Goal: Task Accomplishment & Management: Manage account settings

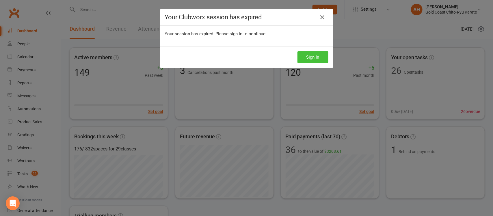
click at [304, 54] on button "Sign In" at bounding box center [312, 57] width 31 height 12
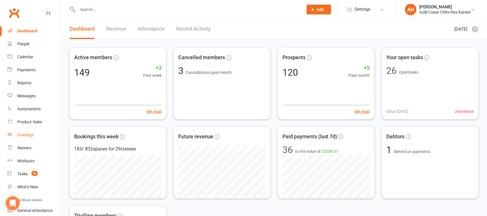
click at [25, 136] on div "Gradings" at bounding box center [25, 134] width 16 height 5
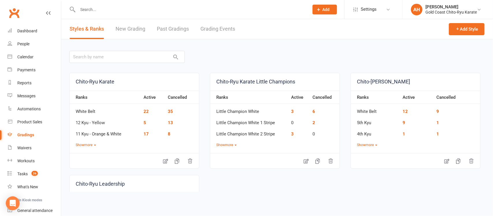
click at [134, 30] on link "New Grading" at bounding box center [130, 29] width 30 height 20
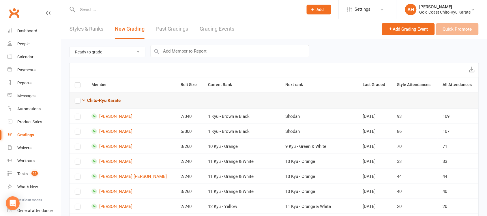
click at [84, 100] on icon "button" at bounding box center [84, 100] width 4 height 4
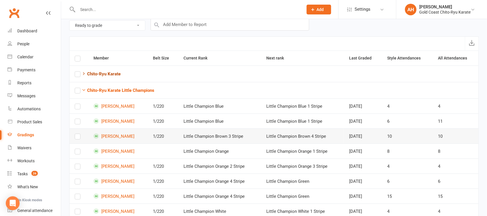
scroll to position [108, 0]
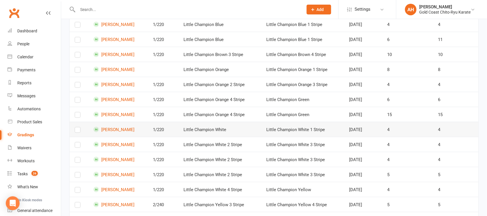
click at [77, 131] on label at bounding box center [78, 131] width 6 height 0
click at [77, 127] on input "checkbox" at bounding box center [78, 127] width 6 height 0
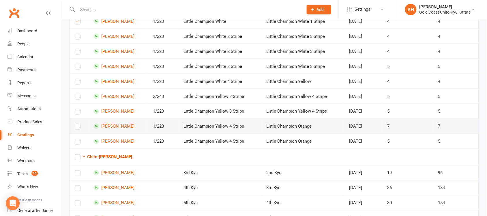
click at [76, 128] on label at bounding box center [78, 128] width 6 height 0
click at [76, 124] on input "checkbox" at bounding box center [78, 124] width 6 height 0
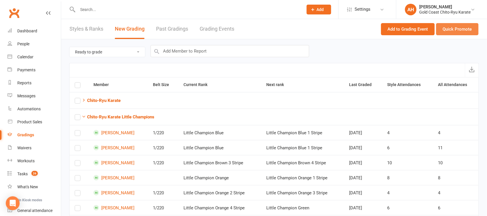
click at [465, 30] on button "Quick Promote" at bounding box center [457, 29] width 42 height 12
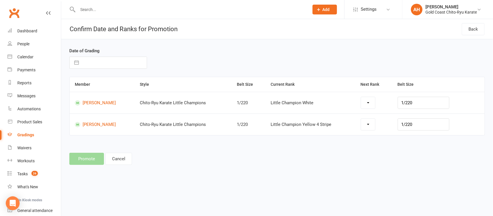
select select "29203"
select select "29233"
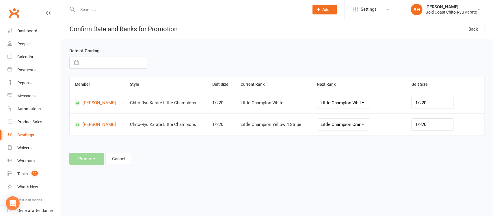
click at [77, 61] on button "button" at bounding box center [76, 63] width 10 height 12
select select "6"
select select "2025"
select select "7"
select select "2025"
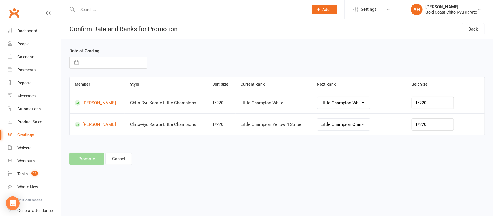
select select "8"
select select "2025"
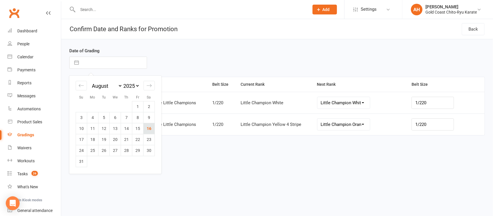
click at [150, 128] on td "16" at bounding box center [148, 128] width 11 height 11
type input "16 Aug 2025"
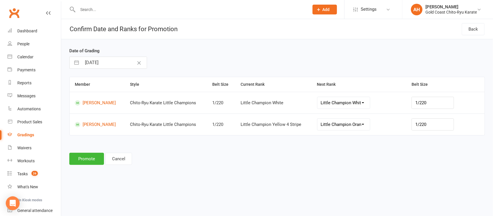
click at [370, 103] on select "Little Champion White 1 Stripe Little Champion White 2 Stripe Little Champion W…" at bounding box center [343, 103] width 53 height 12
select select "29204"
click at [90, 160] on button "Promote" at bounding box center [86, 159] width 35 height 12
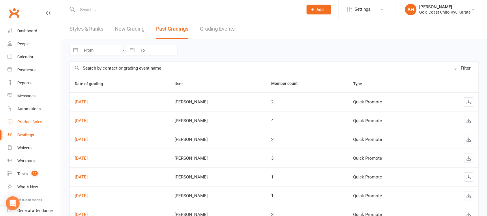
click at [31, 127] on link "Product Sales" at bounding box center [34, 121] width 53 height 13
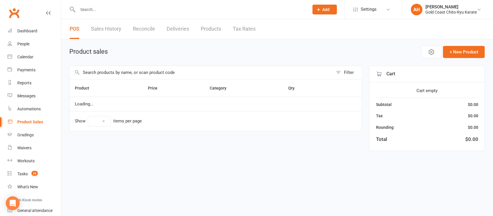
select select "10"
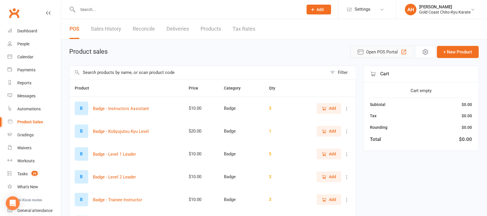
click at [384, 52] on span "Open POS Portal" at bounding box center [382, 51] width 32 height 7
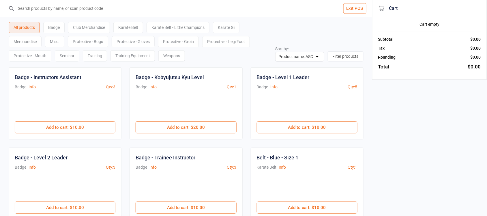
click at [182, 28] on div "Karate Belt - Little Champions" at bounding box center [178, 27] width 63 height 11
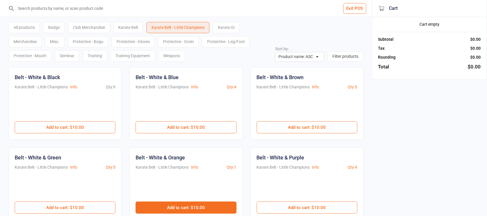
click at [188, 206] on button "Add to cart : $10.00" at bounding box center [186, 207] width 101 height 12
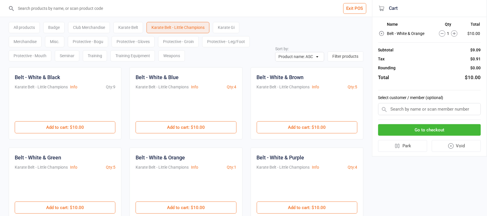
click at [411, 110] on input "text" at bounding box center [429, 109] width 103 height 12
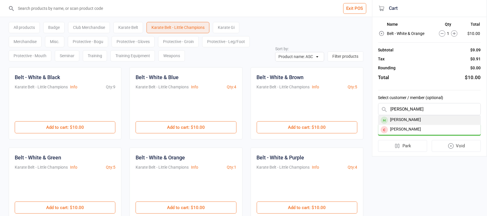
type input "george"
click at [415, 120] on div "[PERSON_NAME]" at bounding box center [430, 120] width 102 height 10
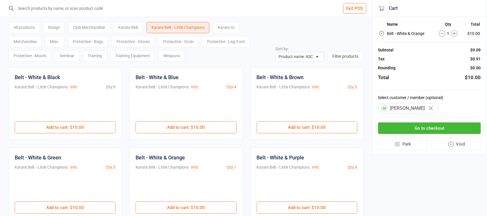
click at [435, 126] on button "Go to checkout" at bounding box center [429, 128] width 103 height 12
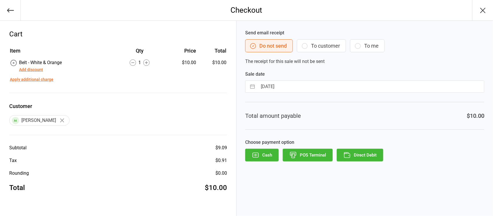
click at [32, 69] on button "Add discount" at bounding box center [31, 70] width 24 height 6
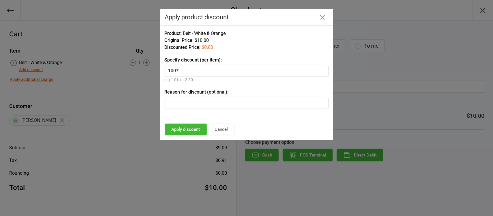
type input "100%"
type input "LC Grading"
click at [186, 129] on button "Apply discount" at bounding box center [186, 130] width 42 height 12
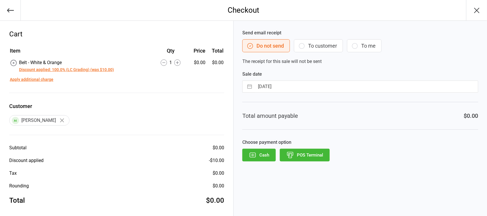
click at [257, 154] on button "Cash" at bounding box center [258, 155] width 33 height 13
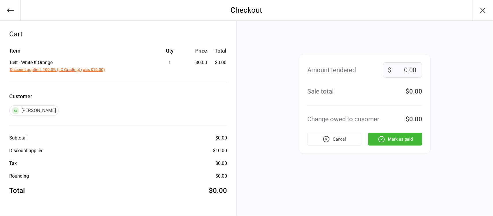
click at [406, 139] on button "Mark as paid" at bounding box center [395, 139] width 54 height 13
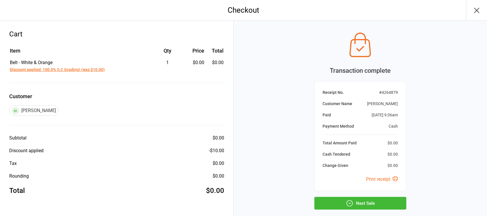
click at [481, 10] on icon "button" at bounding box center [476, 10] width 9 height 9
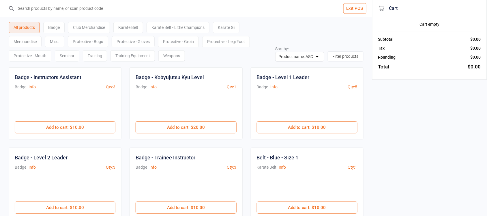
click at [350, 9] on button "Exit POS" at bounding box center [354, 8] width 23 height 11
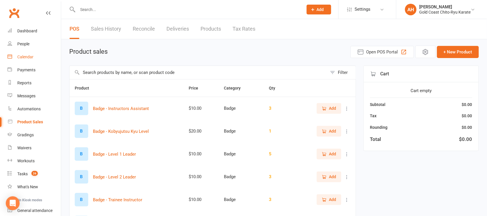
click at [25, 58] on div "Calendar" at bounding box center [25, 57] width 16 height 5
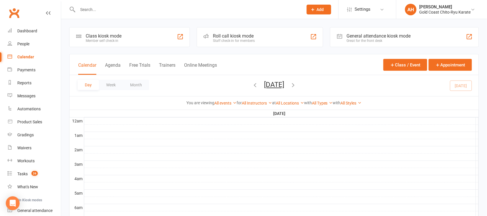
click at [102, 9] on input "text" at bounding box center [187, 9] width 223 height 8
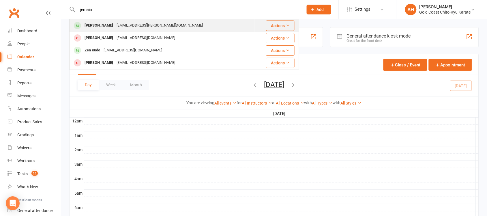
type input "jemain"
click at [103, 25] on div "[PERSON_NAME]" at bounding box center [99, 25] width 32 height 8
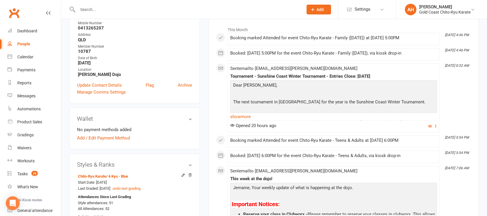
scroll to position [216, 0]
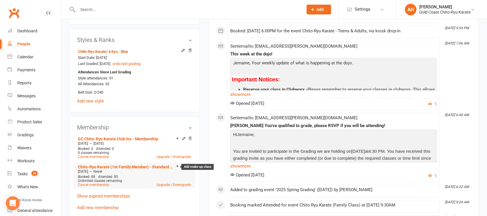
click at [177, 168] on icon at bounding box center [177, 166] width 4 height 5
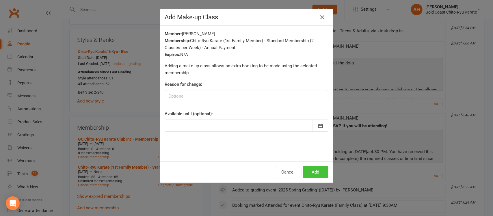
click at [314, 171] on button "Add" at bounding box center [315, 172] width 25 height 12
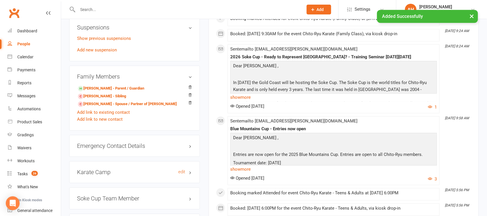
scroll to position [433, 0]
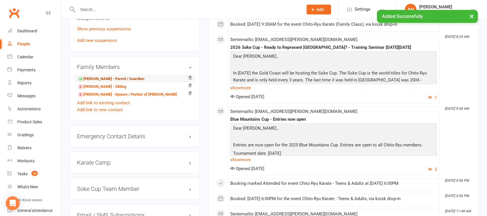
click at [103, 79] on link "[PERSON_NAME] - Parent / Guardian" at bounding box center [111, 79] width 66 height 6
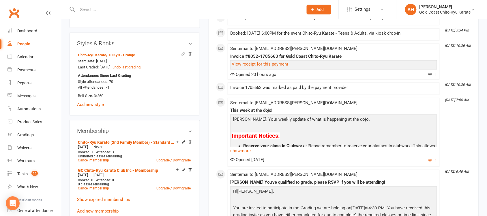
scroll to position [325, 0]
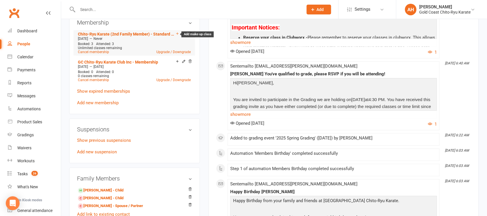
click at [177, 35] on icon at bounding box center [177, 34] width 4 height 4
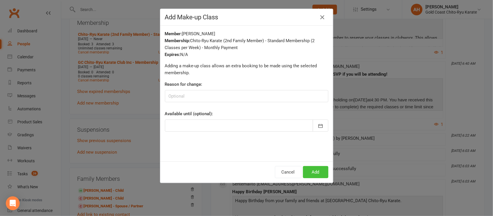
click at [316, 169] on button "Add" at bounding box center [315, 172] width 25 height 12
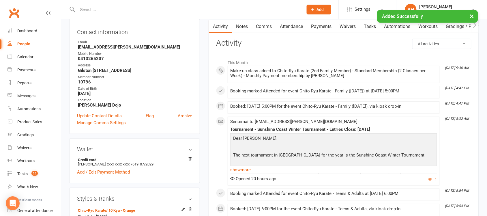
scroll to position [0, 0]
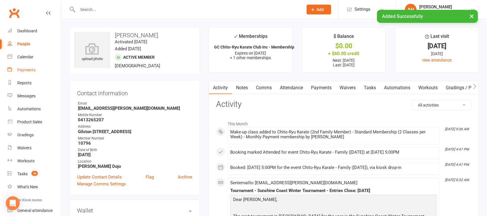
click at [26, 69] on div "Payments" at bounding box center [26, 70] width 18 height 5
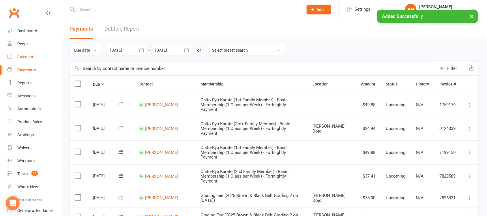
click at [26, 57] on div "Calendar" at bounding box center [25, 57] width 16 height 5
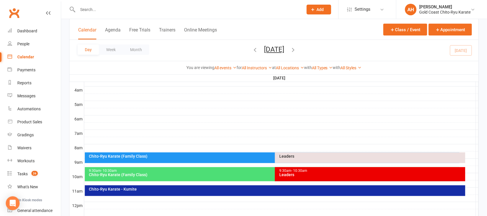
scroll to position [108, 0]
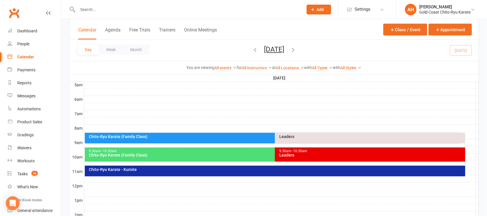
click at [147, 136] on div "Chito-Ryu Karate (Family Class)" at bounding box center [274, 136] width 370 height 4
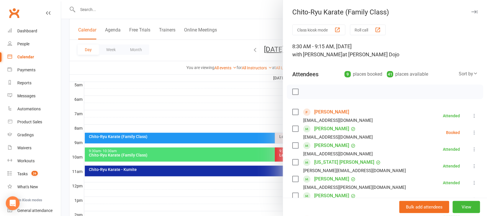
click at [298, 131] on div "[PERSON_NAME] [EMAIL_ADDRESS][DOMAIN_NAME]" at bounding box center [333, 132] width 83 height 17
click at [294, 129] on label at bounding box center [295, 129] width 6 height 6
click at [307, 91] on icon "button" at bounding box center [308, 92] width 6 height 6
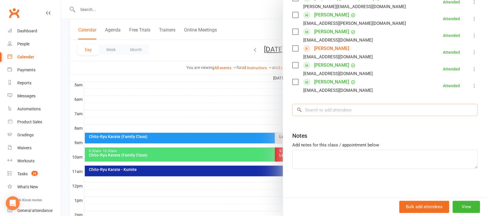
click at [335, 112] on input "search" at bounding box center [385, 110] width 186 height 12
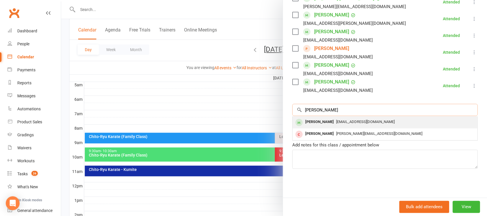
type input "[PERSON_NAME]"
click at [312, 118] on div "[PERSON_NAME]" at bounding box center [319, 122] width 33 height 8
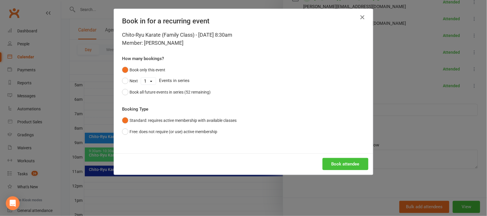
click at [352, 163] on button "Book attendee" at bounding box center [346, 164] width 46 height 12
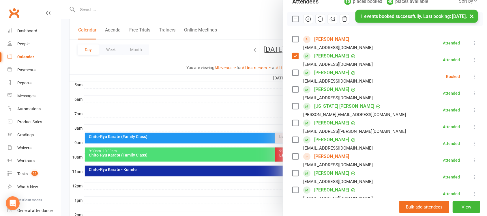
scroll to position [181, 0]
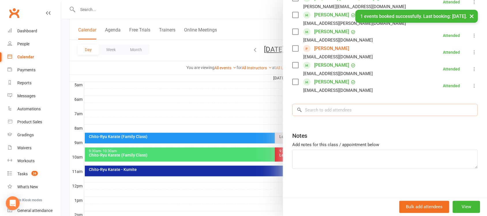
click at [332, 111] on input "search" at bounding box center [385, 110] width 186 height 12
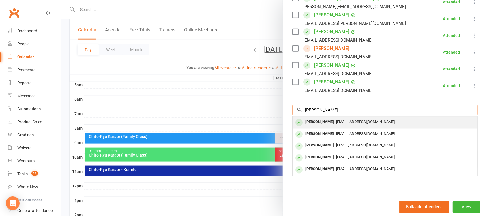
type input "[PERSON_NAME]"
click at [320, 122] on div "[PERSON_NAME]" at bounding box center [319, 122] width 33 height 8
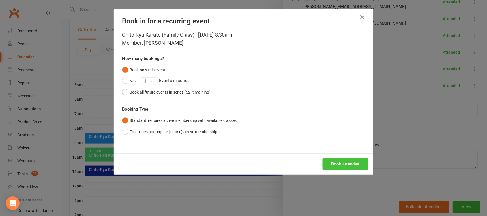
click at [347, 160] on button "Book attendee" at bounding box center [346, 164] width 46 height 12
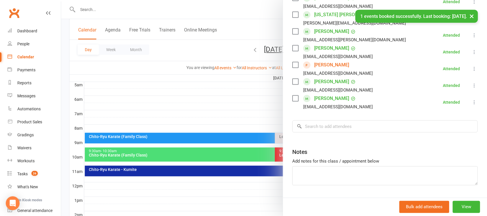
scroll to position [198, 0]
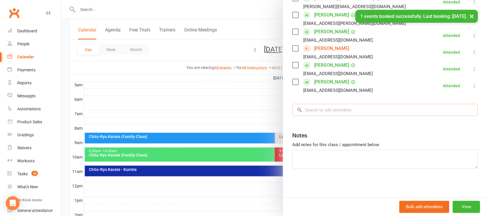
click at [313, 111] on input "search" at bounding box center [385, 110] width 186 height 12
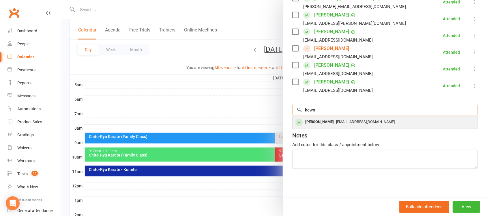
type input "kewn"
click at [313, 125] on div "[PERSON_NAME]" at bounding box center [319, 122] width 33 height 8
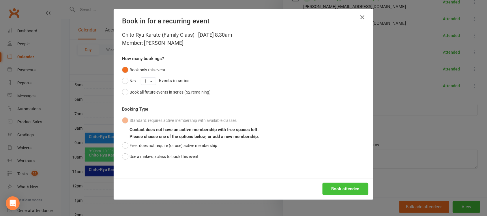
click at [351, 191] on button "Book attendee" at bounding box center [346, 189] width 46 height 12
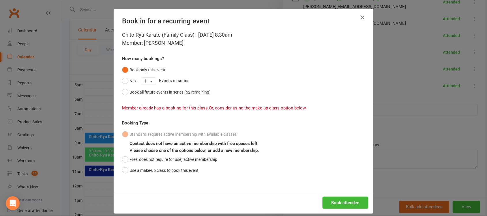
click at [360, 16] on icon "button" at bounding box center [362, 17] width 7 height 7
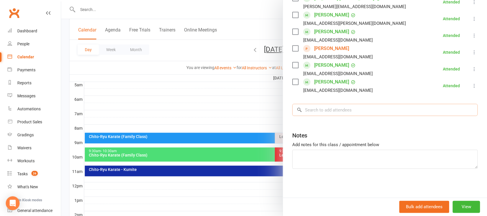
click at [310, 113] on input "search" at bounding box center [385, 110] width 186 height 12
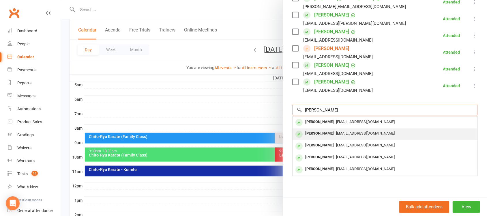
type input "[PERSON_NAME]"
click at [313, 132] on div "[PERSON_NAME]" at bounding box center [319, 134] width 33 height 8
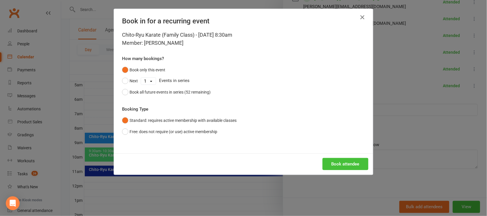
click at [344, 163] on button "Book attendee" at bounding box center [346, 164] width 46 height 12
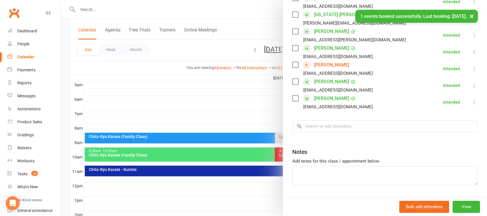
scroll to position [214, 0]
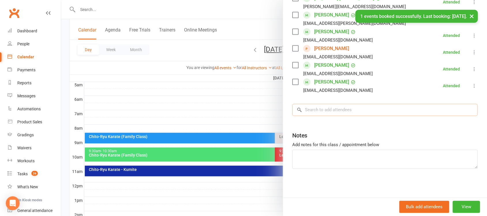
click at [314, 110] on input "search" at bounding box center [385, 110] width 186 height 12
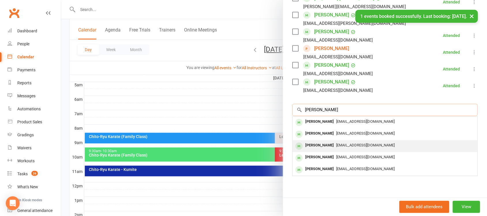
type input "[PERSON_NAME]"
click at [311, 147] on div "[PERSON_NAME]" at bounding box center [319, 145] width 33 height 8
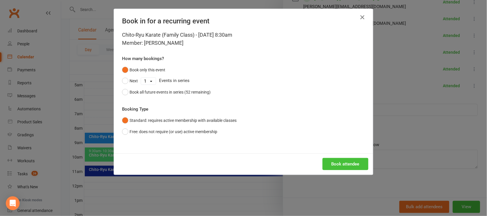
click at [351, 165] on button "Book attendee" at bounding box center [346, 164] width 46 height 12
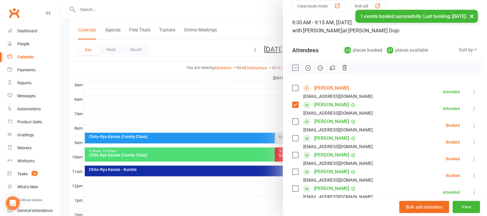
scroll to position [15, 0]
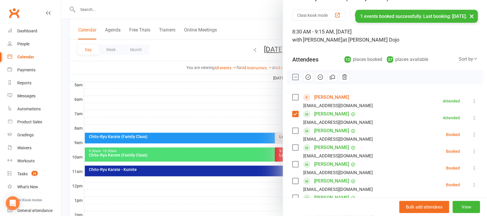
drag, startPoint x: 291, startPoint y: 131, endPoint x: 291, endPoint y: 135, distance: 3.5
click at [292, 131] on label at bounding box center [295, 131] width 6 height 6
click at [293, 145] on label at bounding box center [295, 148] width 6 height 6
click at [295, 165] on label at bounding box center [295, 164] width 6 height 6
click at [293, 184] on label at bounding box center [295, 181] width 6 height 6
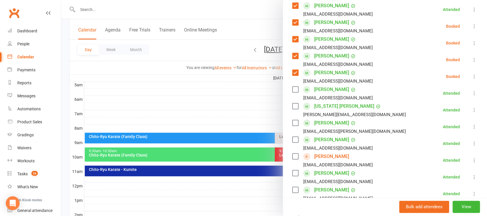
scroll to position [231, 0]
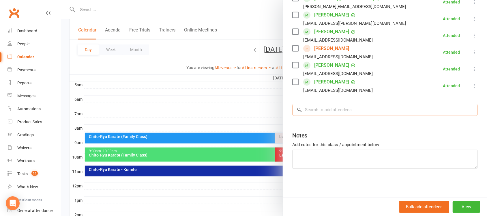
click at [335, 113] on input "search" at bounding box center [385, 110] width 186 height 12
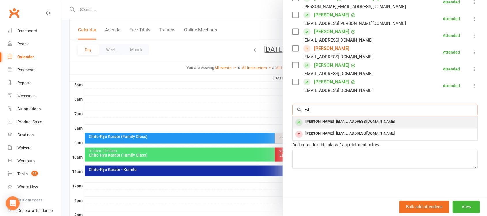
type input "wil"
click at [314, 123] on div "[PERSON_NAME]" at bounding box center [319, 122] width 33 height 8
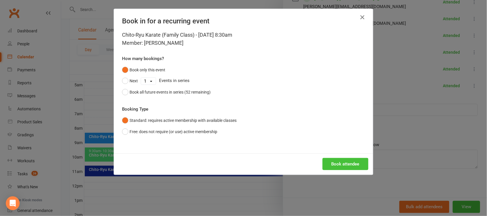
click at [346, 159] on button "Book attendee" at bounding box center [346, 164] width 46 height 12
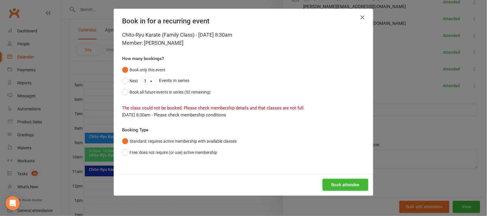
click at [360, 17] on icon "button" at bounding box center [362, 17] width 7 height 7
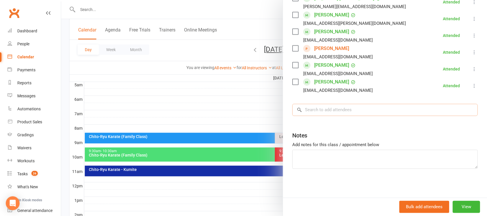
click at [328, 110] on input "search" at bounding box center [385, 110] width 186 height 12
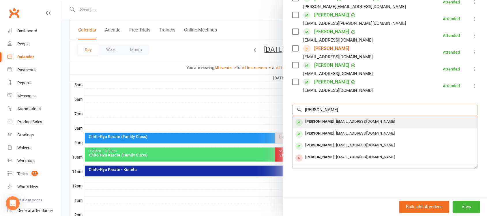
type input "[PERSON_NAME]"
click at [313, 121] on div "[PERSON_NAME]" at bounding box center [319, 122] width 33 height 8
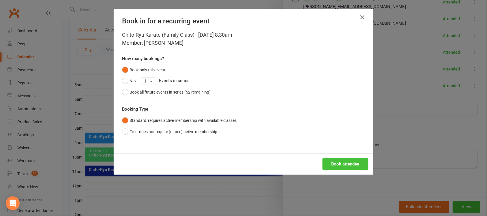
click at [345, 161] on button "Book attendee" at bounding box center [346, 164] width 46 height 12
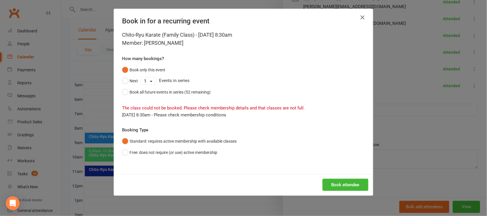
click at [360, 16] on icon "button" at bounding box center [362, 17] width 7 height 7
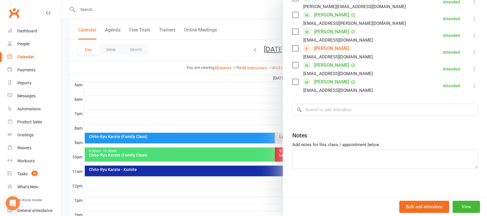
scroll to position [15, 0]
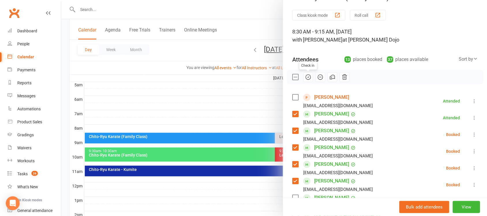
click at [307, 78] on icon "button" at bounding box center [308, 77] width 6 height 6
click at [295, 80] on label at bounding box center [295, 77] width 6 height 6
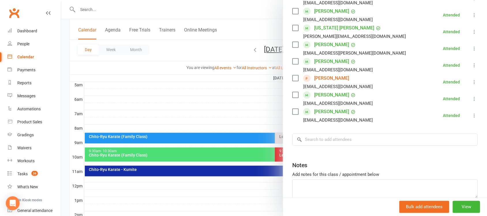
scroll to position [216, 0]
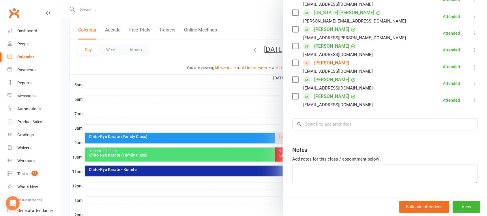
click at [472, 69] on icon at bounding box center [475, 67] width 6 height 6
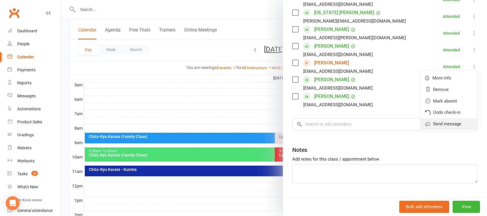
click at [435, 122] on link "Send message" at bounding box center [448, 124] width 57 height 12
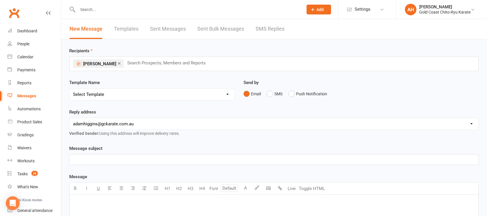
click at [232, 94] on select "Select Template [Email] Billing - Annual Payment due to be processed [Email] Bi…" at bounding box center [152, 95] width 165 height 12
select select "125"
click at [70, 89] on select "Select Template [Email] Billing - Annual Payment due to be processed [Email] Bi…" at bounding box center [152, 95] width 165 height 12
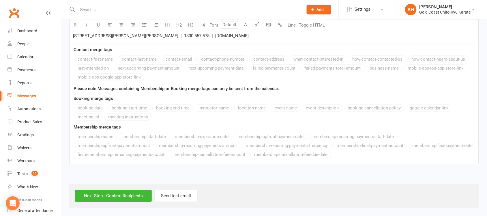
scroll to position [465, 0]
click at [120, 197] on input "Next Step - Confirm Recipients" at bounding box center [113, 196] width 77 height 12
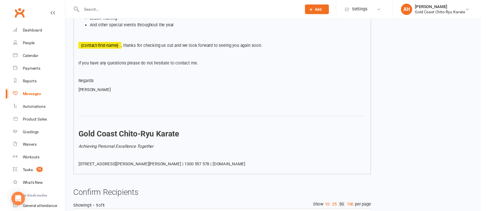
scroll to position [343, 0]
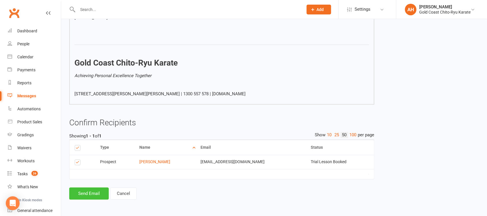
click at [85, 199] on button "Send Email" at bounding box center [89, 193] width 40 height 12
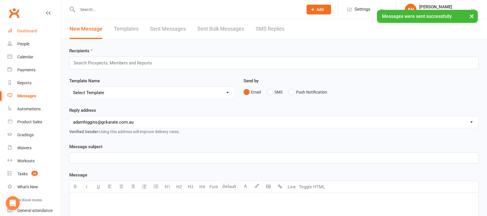
click at [30, 27] on link "Dashboard" at bounding box center [34, 31] width 53 height 13
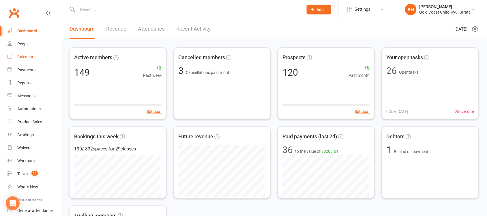
click at [30, 58] on div "Calendar" at bounding box center [25, 57] width 16 height 5
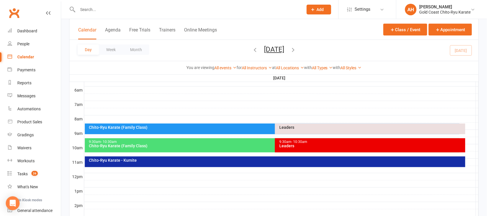
scroll to position [108, 0]
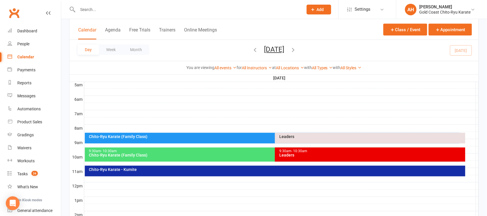
click at [166, 153] on div "Chito-Ryu Karate (Family Class)" at bounding box center [274, 155] width 370 height 4
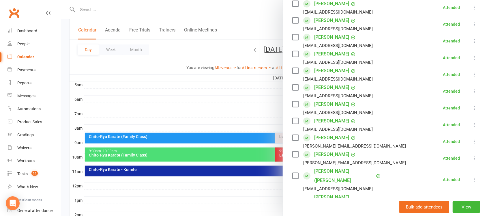
click at [292, 74] on div "[PERSON_NAME] [EMAIL_ADDRESS][DOMAIN_NAME]" at bounding box center [333, 74] width 83 height 17
click at [292, 35] on label at bounding box center [295, 37] width 6 height 6
drag, startPoint x: 293, startPoint y: 55, endPoint x: 293, endPoint y: 70, distance: 15.0
click at [293, 55] on label at bounding box center [295, 54] width 6 height 6
click at [292, 72] on label at bounding box center [295, 71] width 6 height 6
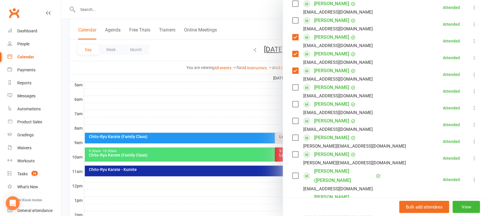
click at [472, 76] on icon at bounding box center [475, 75] width 6 height 6
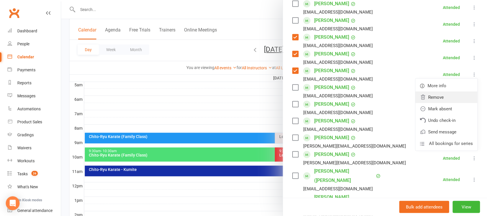
click at [421, 98] on link "Remove" at bounding box center [447, 97] width 62 height 12
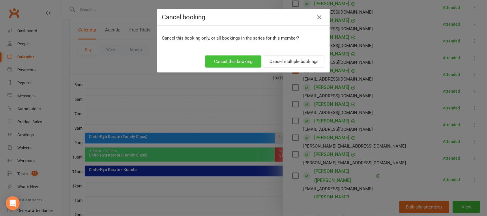
click at [226, 63] on button "Cancel this booking" at bounding box center [233, 61] width 56 height 12
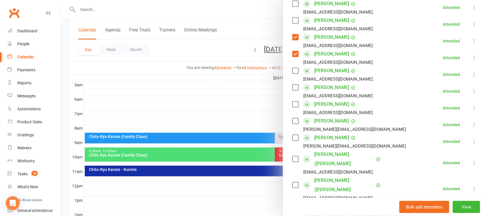
click at [472, 57] on icon at bounding box center [475, 58] width 6 height 6
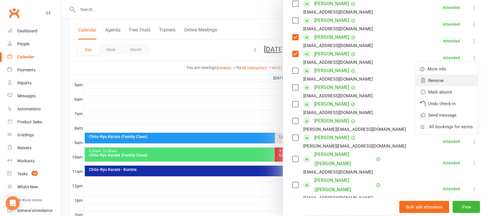
click at [433, 77] on link "Remove" at bounding box center [447, 81] width 62 height 12
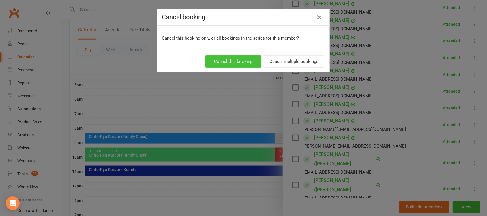
click at [236, 62] on button "Cancel this booking" at bounding box center [233, 61] width 56 height 12
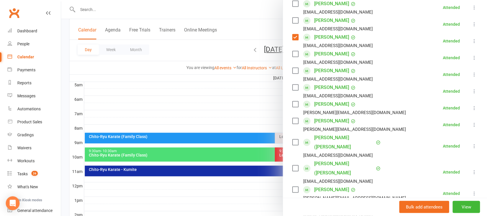
click at [472, 38] on icon at bounding box center [475, 41] width 6 height 6
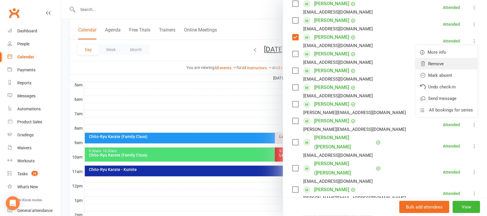
click at [429, 66] on link "Remove" at bounding box center [447, 64] width 62 height 12
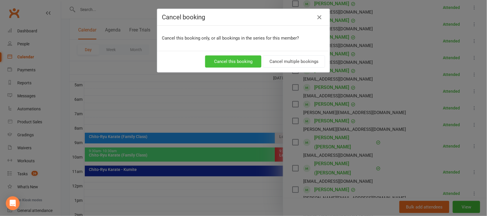
click at [231, 60] on button "Cancel this booking" at bounding box center [233, 61] width 56 height 12
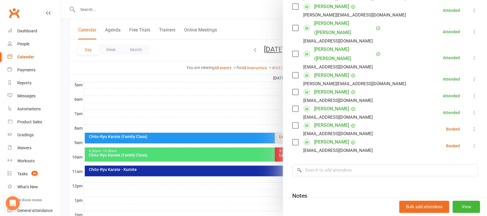
scroll to position [216, 0]
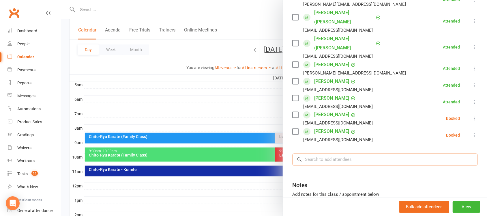
click at [341, 154] on input "search" at bounding box center [385, 160] width 186 height 12
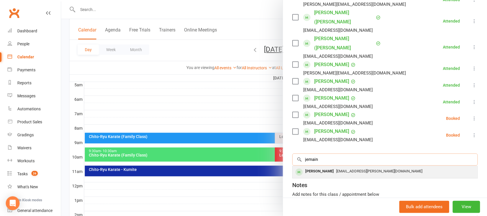
type input "jemain"
click at [331, 167] on div "[PERSON_NAME]" at bounding box center [319, 171] width 33 height 8
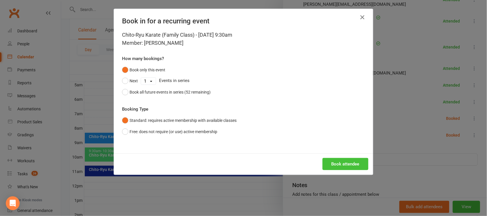
click at [349, 162] on button "Book attendee" at bounding box center [346, 164] width 46 height 12
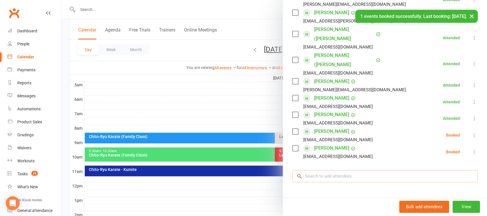
click at [335, 170] on input "search" at bounding box center [385, 176] width 186 height 12
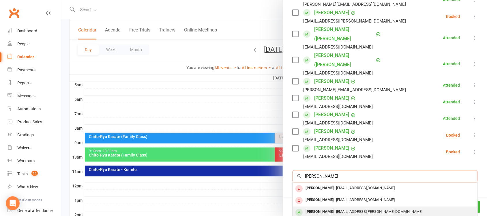
type input "[PERSON_NAME]"
click at [317, 208] on div "[PERSON_NAME]" at bounding box center [319, 212] width 33 height 8
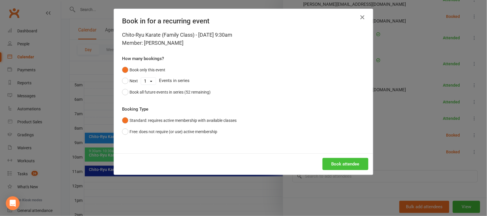
click at [341, 162] on button "Book attendee" at bounding box center [346, 164] width 46 height 12
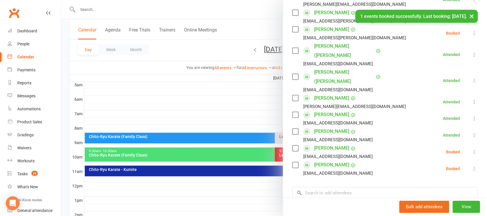
scroll to position [108, 0]
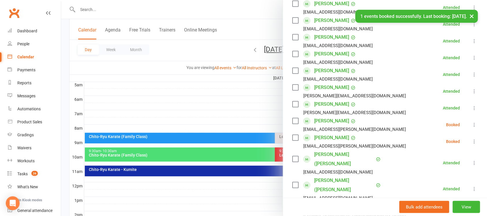
click at [292, 121] on label at bounding box center [295, 121] width 6 height 6
click at [292, 137] on label at bounding box center [295, 138] width 6 height 6
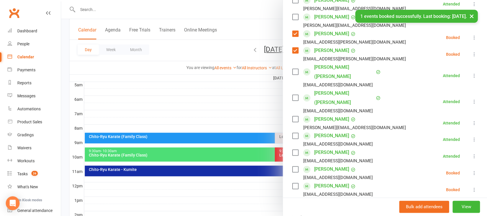
scroll to position [282, 0]
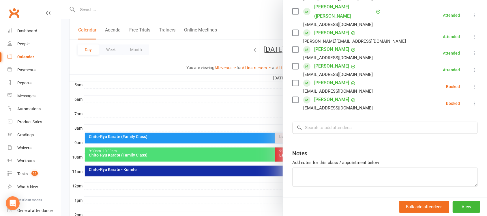
click at [295, 80] on label at bounding box center [295, 83] width 6 height 6
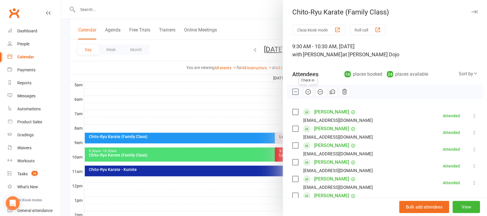
click at [305, 93] on icon "button" at bounding box center [308, 92] width 6 height 6
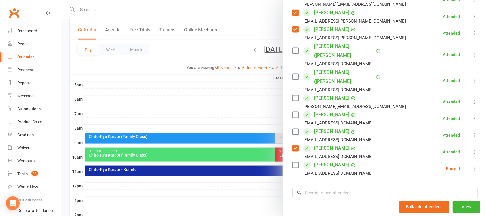
click at [472, 166] on icon at bounding box center [475, 169] width 6 height 6
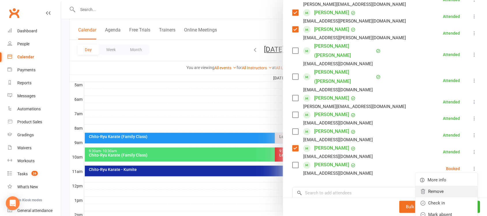
click at [428, 186] on link "Remove" at bounding box center [447, 192] width 62 height 12
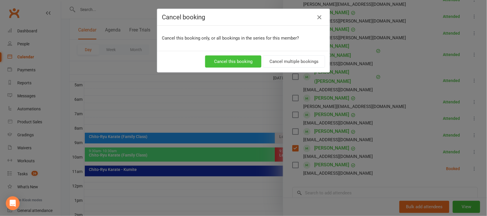
click at [242, 63] on button "Cancel this booking" at bounding box center [233, 61] width 56 height 12
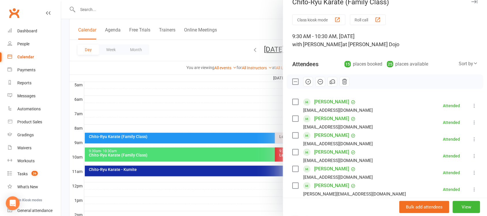
scroll to position [0, 0]
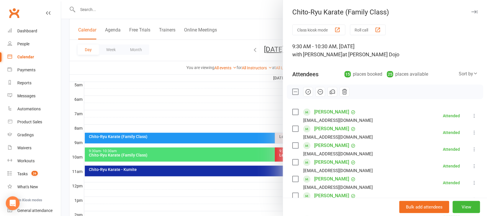
click at [292, 93] on label at bounding box center [295, 92] width 6 height 6
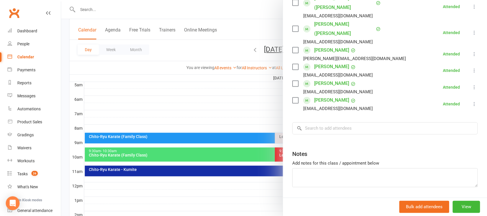
scroll to position [265, 0]
click at [334, 122] on input "search" at bounding box center [385, 128] width 186 height 12
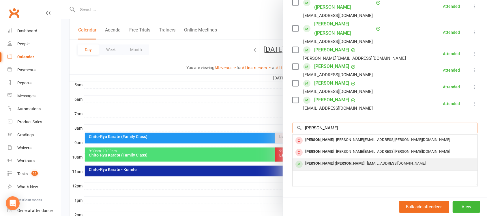
type input "[PERSON_NAME]"
click at [326, 160] on div "[PERSON_NAME] ([PERSON_NAME]" at bounding box center [335, 164] width 64 height 8
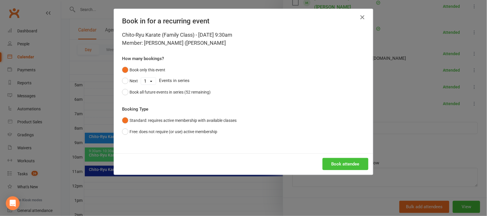
click at [343, 160] on button "Book attendee" at bounding box center [346, 164] width 46 height 12
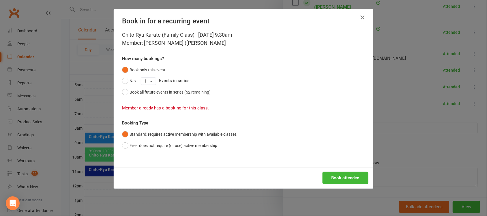
click at [359, 19] on icon "button" at bounding box center [362, 17] width 7 height 7
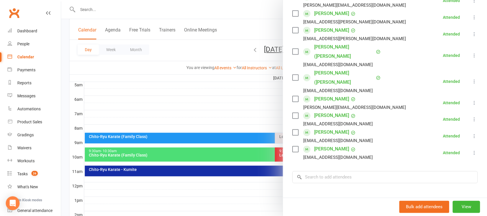
scroll to position [216, 0]
click at [339, 170] on input "search" at bounding box center [385, 176] width 186 height 12
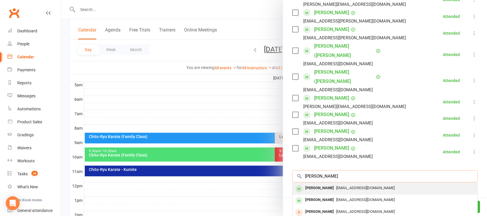
type input "[PERSON_NAME]"
click at [317, 184] on div "[PERSON_NAME]" at bounding box center [319, 188] width 33 height 8
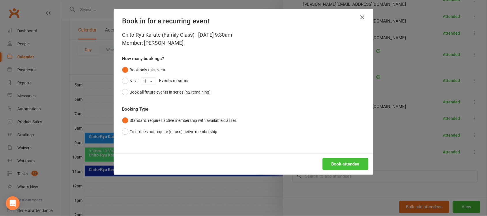
click at [344, 162] on button "Book attendee" at bounding box center [346, 164] width 46 height 12
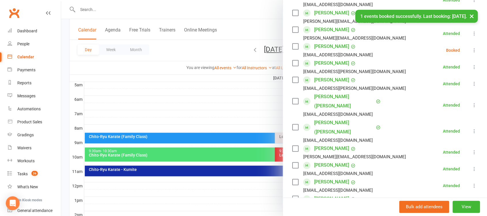
scroll to position [173, 0]
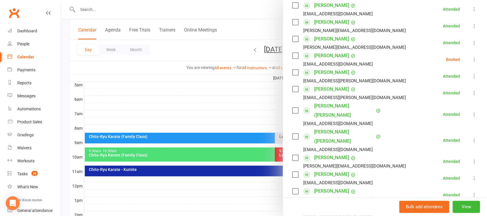
click at [292, 58] on label at bounding box center [295, 56] width 6 height 6
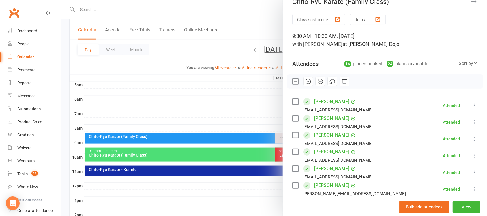
scroll to position [0, 0]
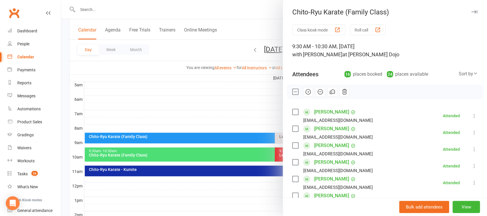
click at [308, 92] on icon "button" at bounding box center [308, 91] width 1 height 1
click at [472, 12] on icon "button" at bounding box center [475, 11] width 6 height 3
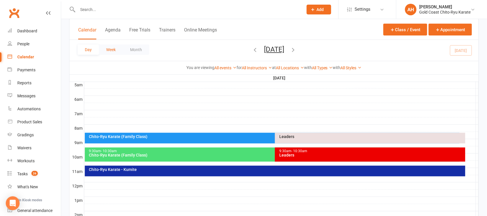
click at [113, 50] on button "Week" at bounding box center [111, 49] width 24 height 10
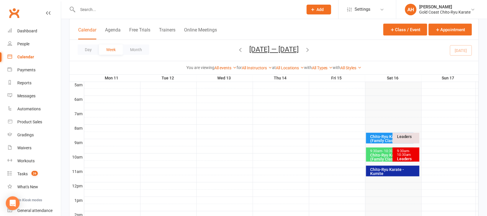
click at [311, 50] on icon "button" at bounding box center [308, 49] width 6 height 6
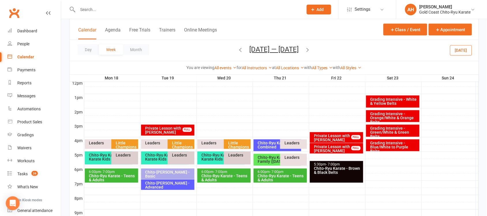
scroll to position [216, 0]
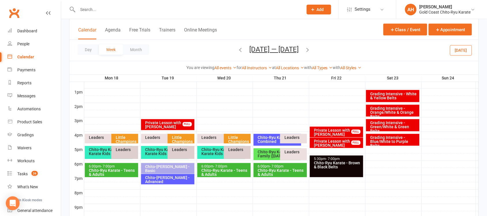
click at [397, 94] on div "Grading Intensive - White & Yellow Belts" at bounding box center [394, 96] width 48 height 8
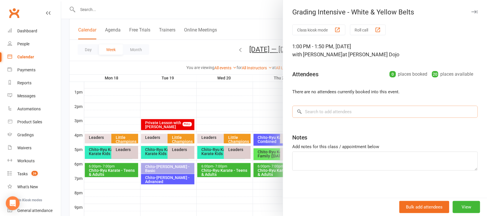
click at [312, 109] on input "search" at bounding box center [385, 112] width 186 height 12
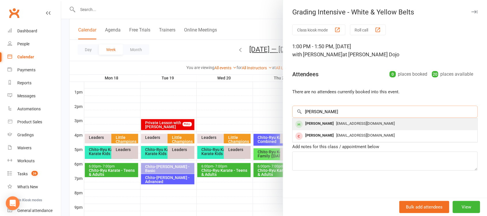
type input "[PERSON_NAME]"
click at [317, 123] on div "[PERSON_NAME]" at bounding box center [319, 123] width 33 height 8
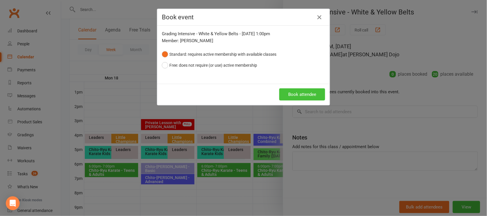
click at [306, 98] on button "Book attendee" at bounding box center [302, 94] width 46 height 12
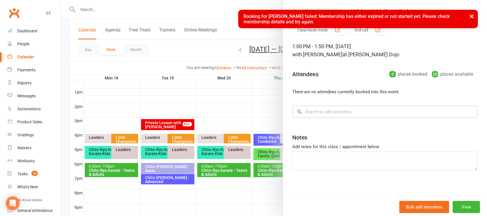
click at [313, 111] on input "search" at bounding box center [385, 112] width 186 height 12
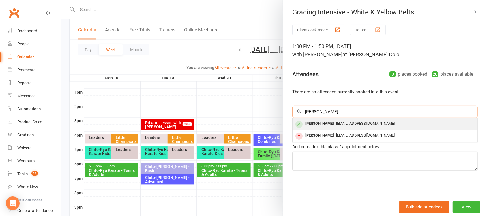
type input "[PERSON_NAME]"
click at [316, 123] on div "[PERSON_NAME]" at bounding box center [319, 123] width 33 height 8
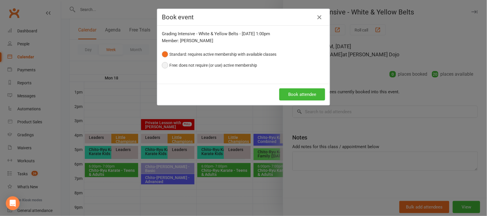
click at [185, 66] on button "Free: does not require (or use) active membership" at bounding box center [209, 65] width 95 height 11
click at [304, 97] on button "Book attendee" at bounding box center [302, 94] width 46 height 12
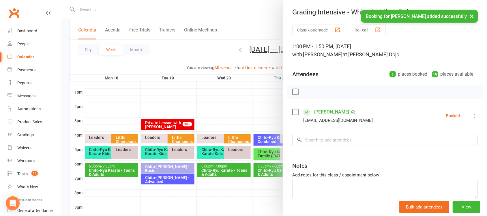
click at [473, 14] on button "×" at bounding box center [472, 16] width 10 height 12
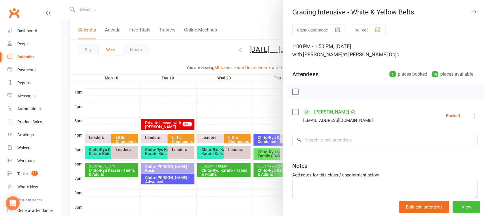
click at [459, 210] on button "View" at bounding box center [466, 207] width 27 height 12
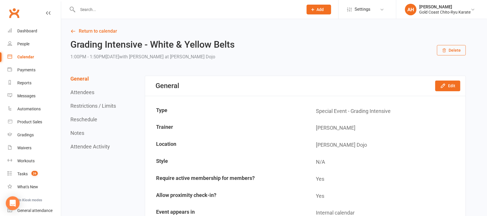
click at [85, 107] on button "Restrictions / Limits" at bounding box center [93, 106] width 46 height 6
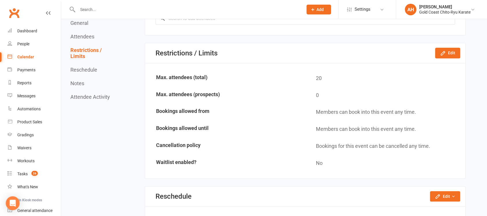
scroll to position [360, 0]
click at [89, 37] on button "Attendees" at bounding box center [82, 37] width 24 height 6
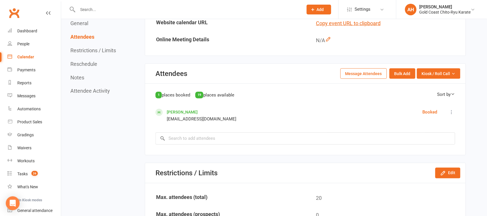
scroll to position [239, 0]
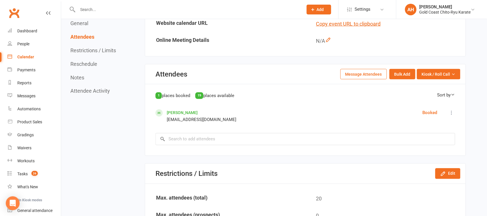
click at [75, 23] on button "General" at bounding box center [79, 23] width 18 height 6
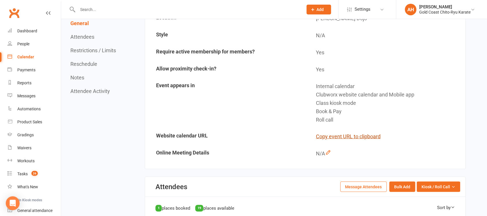
scroll to position [18, 0]
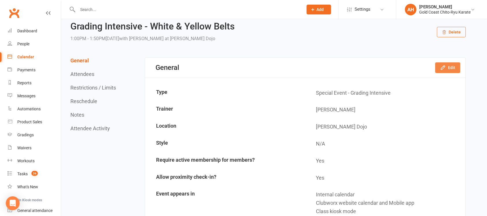
click at [454, 70] on button "Edit" at bounding box center [447, 67] width 25 height 10
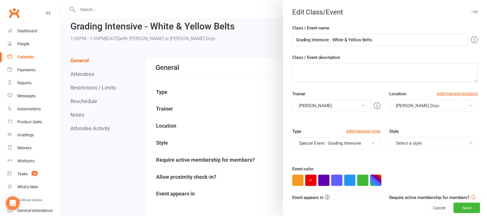
click at [411, 145] on button "Select a style" at bounding box center [433, 143] width 89 height 12
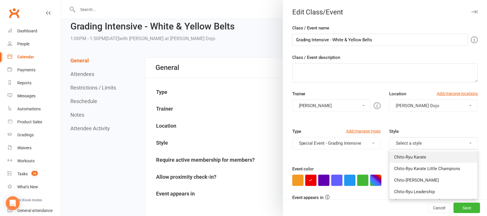
click at [400, 156] on link "Chito-Ryu Karate" at bounding box center [434, 157] width 88 height 12
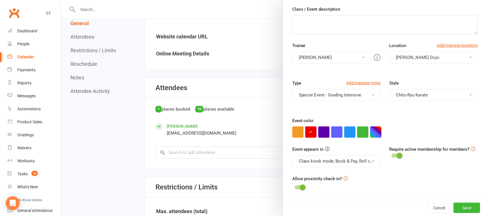
scroll to position [235, 0]
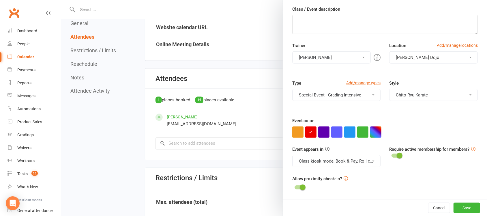
click at [350, 92] on button "Special Event - Grading Intensive" at bounding box center [336, 95] width 89 height 12
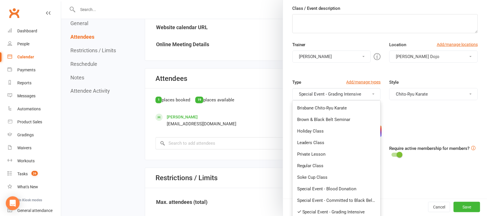
click at [349, 96] on button "Special Event - Grading Intensive" at bounding box center [336, 94] width 89 height 12
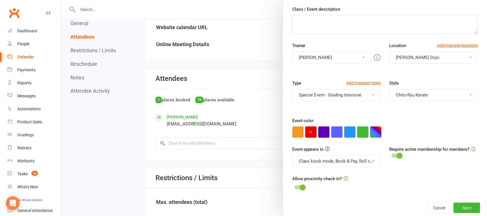
click at [397, 158] on span at bounding box center [400, 156] width 6 height 6
click at [392, 155] on input "checkbox" at bounding box center [392, 155] width 0 height 0
click at [461, 208] on button "Save" at bounding box center [467, 208] width 27 height 10
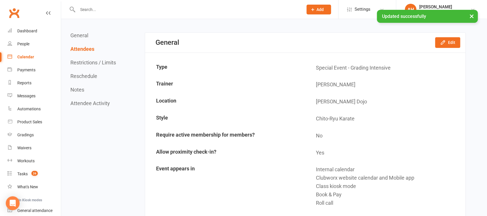
scroll to position [0, 0]
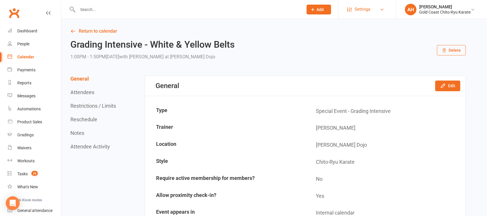
click at [364, 11] on span "Settings" at bounding box center [363, 9] width 16 height 13
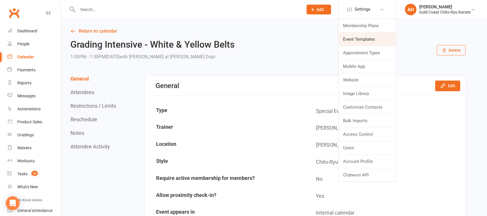
click at [362, 39] on link "Event Templates" at bounding box center [367, 39] width 57 height 13
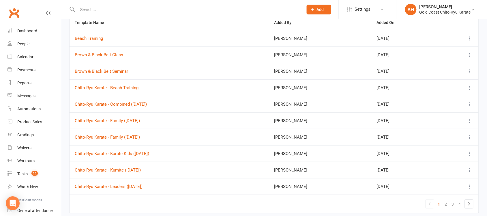
scroll to position [55, 0]
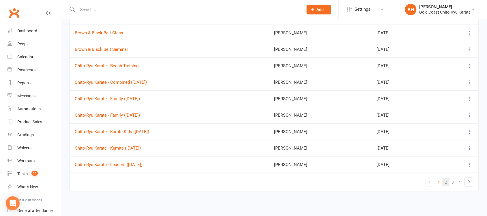
click at [445, 183] on link "2" at bounding box center [446, 182] width 7 height 8
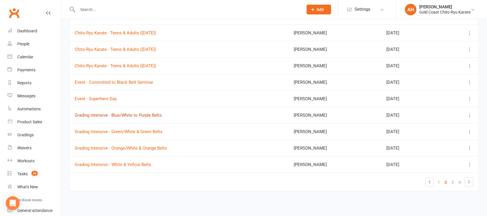
click at [119, 118] on button "Grading Intensive - Blue/White to Purple Belts" at bounding box center [118, 115] width 87 height 7
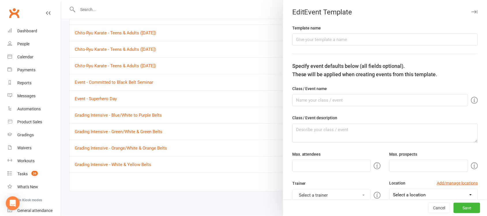
type input "Grading Intensive - Blue/White to Purple Belts"
type input "20"
type input "0"
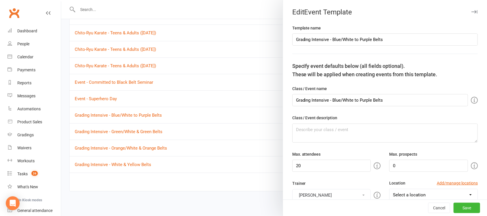
select select "11971"
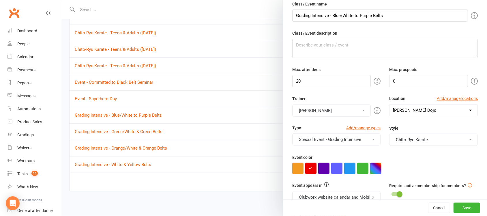
scroll to position [108, 0]
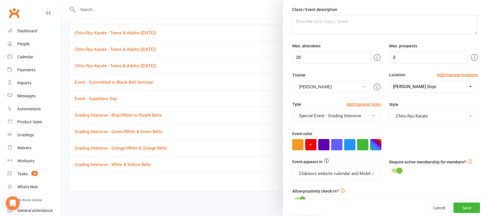
click at [396, 172] on div "Require active membership for members?" at bounding box center [433, 166] width 97 height 16
click at [397, 171] on span at bounding box center [400, 171] width 6 height 6
click at [392, 170] on input "checkbox" at bounding box center [392, 170] width 0 height 0
click at [458, 204] on button "Save" at bounding box center [467, 208] width 27 height 10
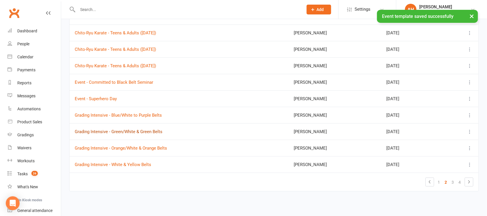
click at [132, 132] on button "Grading Intensive - Green/White & Green Belts" at bounding box center [119, 131] width 88 height 7
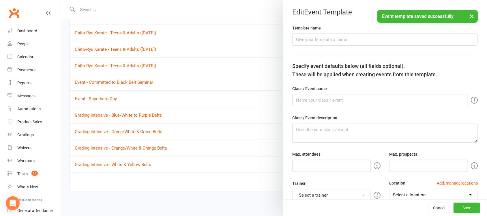
type input "Grading Intensive - Green/White & Green Belts"
type input "20"
type input "0"
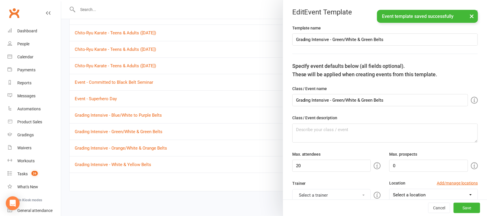
select select "11971"
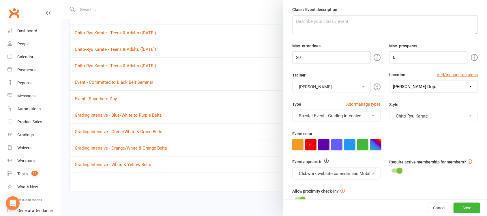
click at [397, 172] on span at bounding box center [400, 171] width 6 height 6
click at [392, 170] on input "checkbox" at bounding box center [392, 170] width 0 height 0
click at [458, 209] on button "Save" at bounding box center [467, 208] width 27 height 10
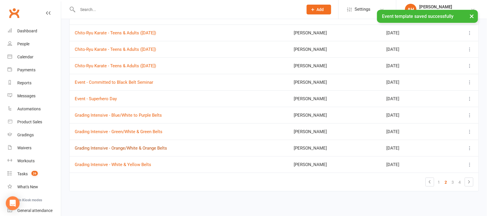
click at [144, 149] on button "Grading Intensive - Orange/White & Orange Belts" at bounding box center [121, 148] width 92 height 7
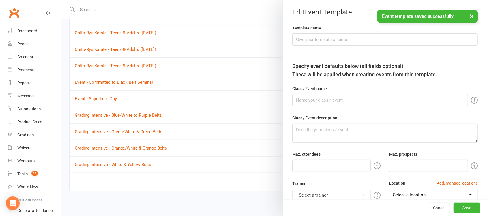
type input "Grading Intensive - Orange/White & Orange Belts"
type input "20"
type input "0"
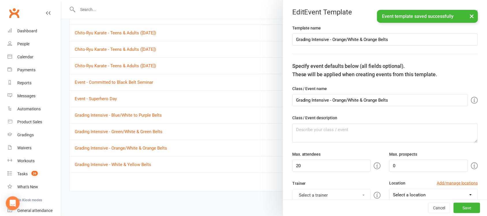
select select "11971"
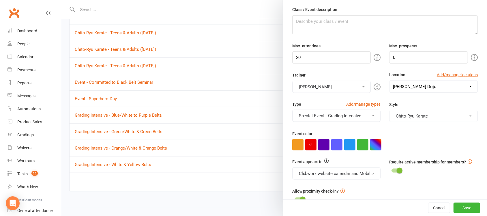
click at [391, 165] on label "Require active membership for members?" at bounding box center [427, 162] width 77 height 6
click at [396, 174] on div "Require active membership for members?" at bounding box center [433, 166] width 97 height 16
click at [397, 172] on span at bounding box center [400, 171] width 6 height 6
click at [392, 170] on input "checkbox" at bounding box center [392, 170] width 0 height 0
click at [458, 208] on button "Save" at bounding box center [467, 208] width 27 height 10
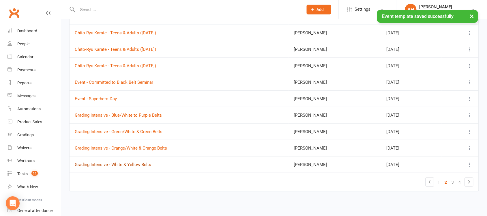
click at [118, 162] on button "Grading Intensive - White & Yellow Belts" at bounding box center [113, 164] width 76 height 7
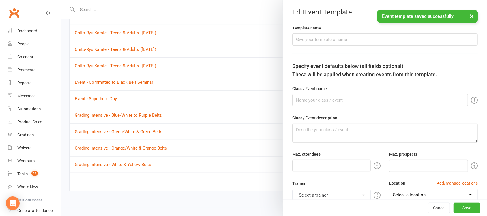
type input "Grading Intensive - White & Yellow Belts"
type input "20"
type input "0"
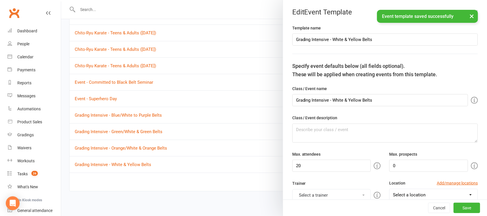
select select "11971"
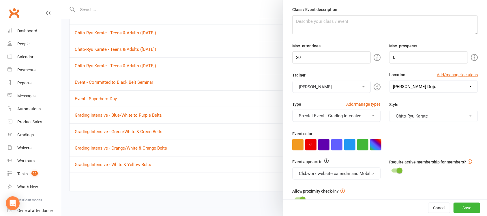
click at [397, 173] on span at bounding box center [400, 171] width 6 height 6
click at [392, 170] on input "checkbox" at bounding box center [392, 170] width 0 height 0
click at [462, 205] on button "Save" at bounding box center [467, 208] width 27 height 10
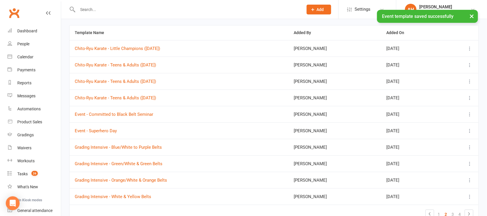
scroll to position [0, 0]
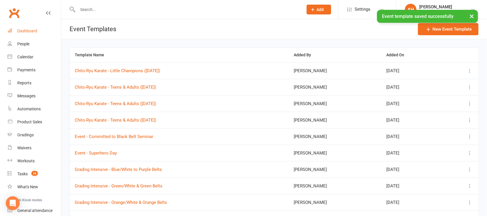
drag, startPoint x: 26, startPoint y: 32, endPoint x: 41, endPoint y: 32, distance: 14.7
click at [26, 32] on div "Dashboard" at bounding box center [27, 31] width 20 height 5
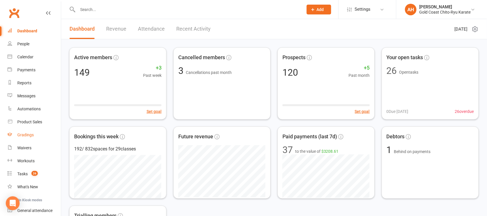
click at [24, 136] on div "Gradings" at bounding box center [25, 134] width 16 height 5
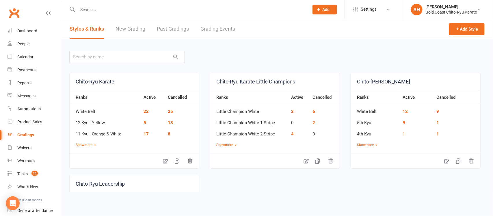
click at [229, 29] on link "Grading Events" at bounding box center [217, 29] width 35 height 20
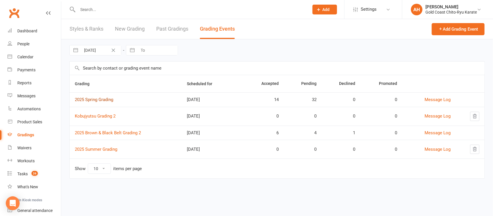
click at [105, 100] on link "2025 Spring Grading" at bounding box center [94, 99] width 38 height 5
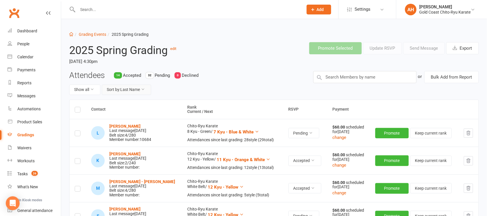
click at [146, 88] on button "Sort by: Last Name" at bounding box center [126, 90] width 49 height 10
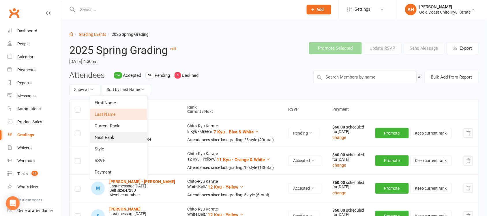
click at [111, 139] on link "Next Rank" at bounding box center [118, 138] width 57 height 12
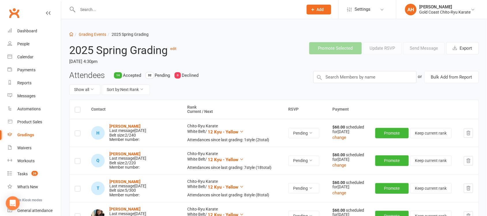
scroll to position [108, 0]
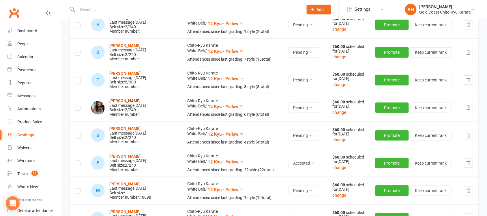
click at [130, 100] on strong "[PERSON_NAME]" at bounding box center [124, 100] width 31 height 5
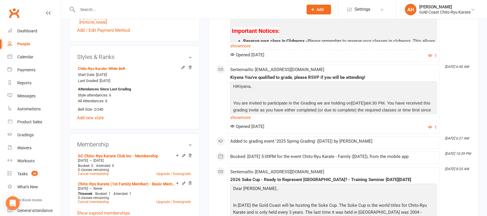
scroll to position [216, 0]
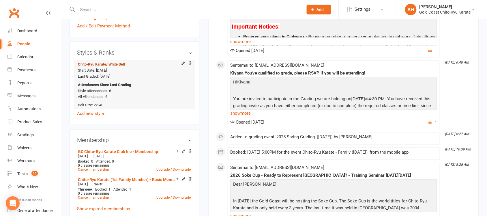
click at [108, 65] on span "/ White Belt" at bounding box center [115, 64] width 19 height 4
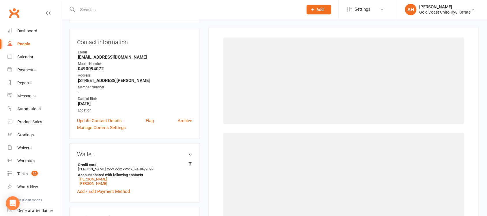
scroll to position [49, 0]
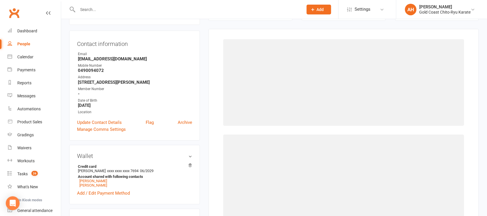
select select "29174"
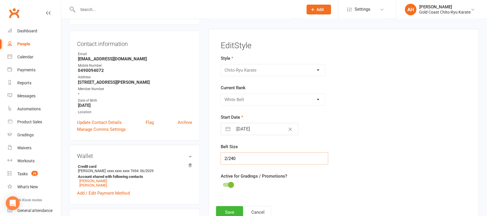
drag, startPoint x: 242, startPoint y: 156, endPoint x: 213, endPoint y: 160, distance: 29.1
click at [214, 160] on div "Edit Style Style Chito-Ryu Karate Chito-Ryu Karate Little Champions Chito-Ryu K…" at bounding box center [344, 132] width 270 height 206
type input "3/260"
click at [237, 213] on button "Save" at bounding box center [229, 212] width 27 height 12
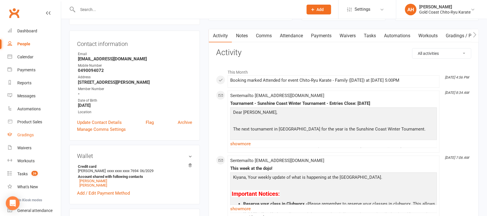
click at [23, 135] on div "Gradings" at bounding box center [25, 134] width 16 height 5
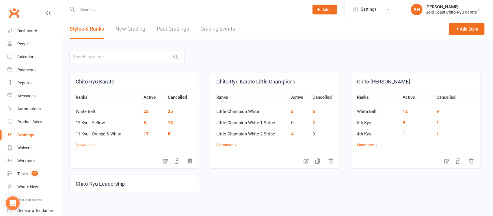
click at [222, 30] on link "Grading Events" at bounding box center [217, 29] width 35 height 20
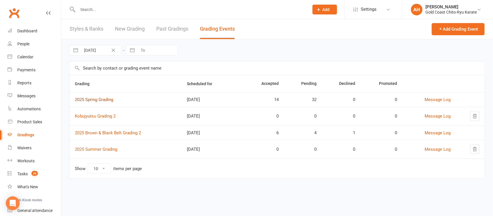
click at [101, 100] on link "2025 Spring Grading" at bounding box center [94, 99] width 38 height 5
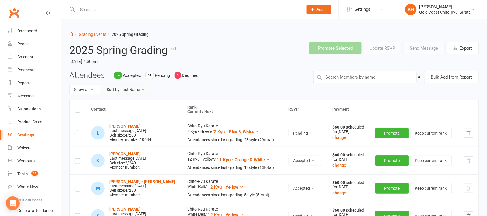
click at [143, 92] on button "Sort by: Last Name" at bounding box center [126, 90] width 49 height 10
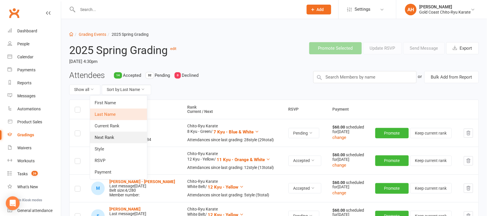
click at [113, 138] on link "Next Rank" at bounding box center [118, 138] width 57 height 12
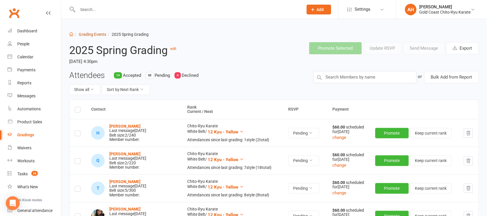
click at [97, 32] on link "Grading Events" at bounding box center [92, 34] width 27 height 5
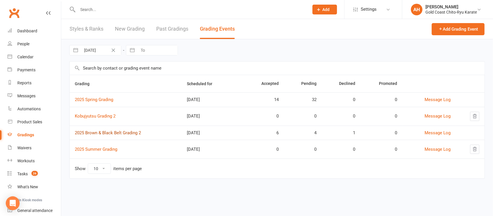
click at [113, 130] on link "2025 Brown & Black Belt Grading 2" at bounding box center [108, 132] width 66 height 5
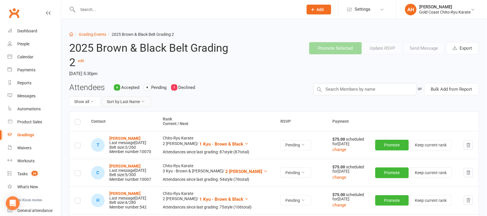
click at [145, 102] on icon at bounding box center [143, 101] width 4 height 4
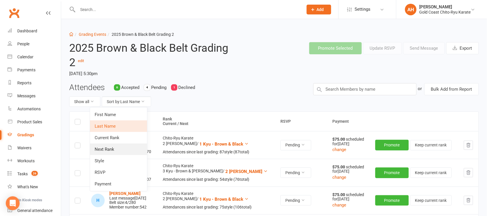
click at [110, 149] on link "Next Rank" at bounding box center [118, 149] width 57 height 12
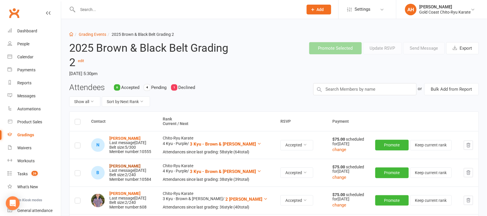
click at [124, 166] on strong "[PERSON_NAME]" at bounding box center [124, 166] width 31 height 5
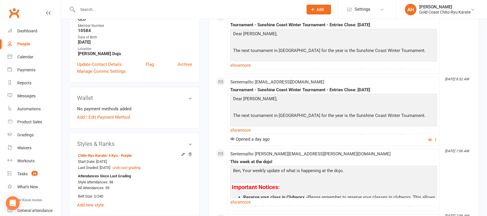
scroll to position [216, 0]
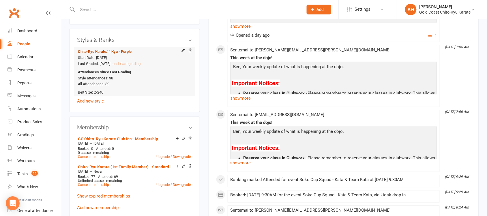
click at [95, 51] on link "Chito-Ryu Karate / 4 Kyu - Purple" at bounding box center [105, 51] width 54 height 4
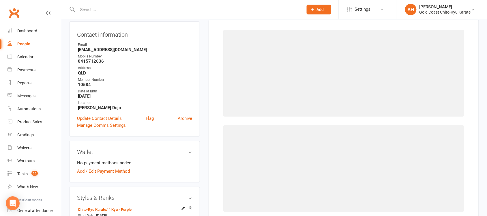
scroll to position [49, 0]
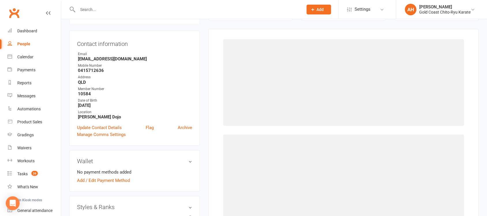
select select "29183"
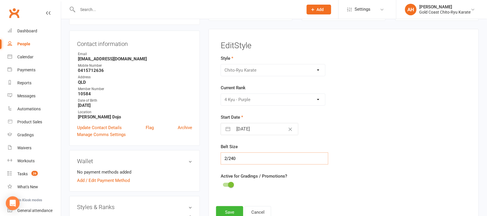
drag, startPoint x: 245, startPoint y: 156, endPoint x: 193, endPoint y: 158, distance: 52.5
type input "3/260"
click at [228, 210] on button "Save" at bounding box center [229, 212] width 27 height 12
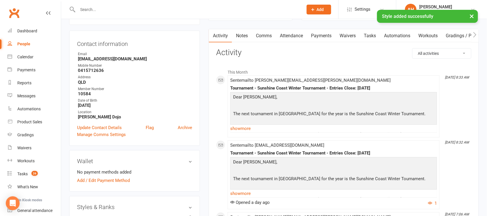
click at [97, 10] on div "× Style added successfully" at bounding box center [240, 10] width 480 height 0
click at [96, 9] on input "text" at bounding box center [187, 9] width 223 height 8
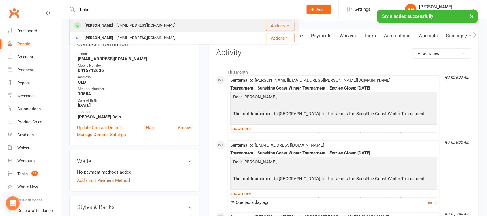
type input "bohdi"
click at [98, 25] on div "[PERSON_NAME]" at bounding box center [99, 25] width 32 height 8
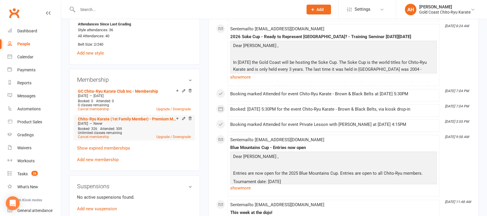
scroll to position [216, 0]
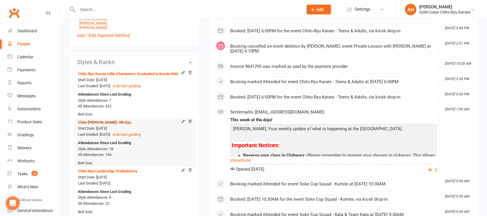
click at [117, 123] on span "/ 5th Kyu" at bounding box center [124, 122] width 15 height 4
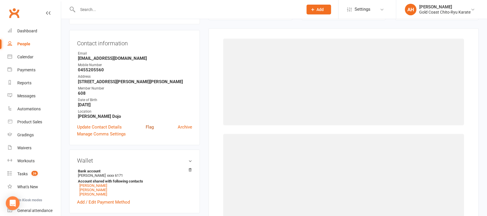
scroll to position [49, 0]
select select "2774"
select select "29192"
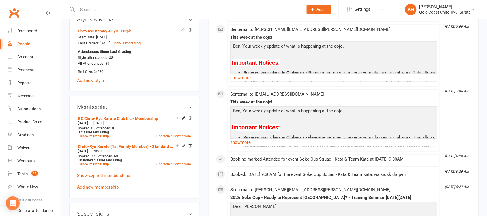
scroll to position [216, 0]
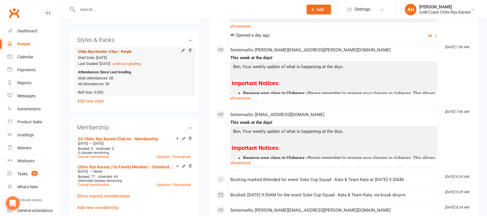
click at [97, 52] on link "Chito-Ryu Karate / 4 Kyu - Purple" at bounding box center [105, 51] width 54 height 4
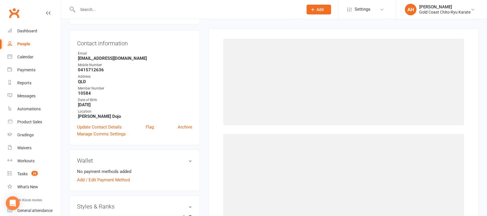
scroll to position [49, 0]
select select "29183"
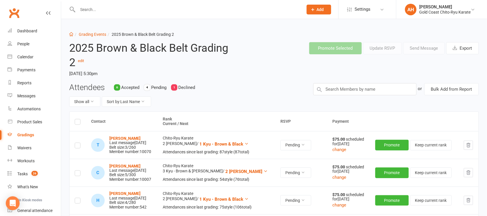
click at [96, 9] on input "text" at bounding box center [187, 9] width 223 height 8
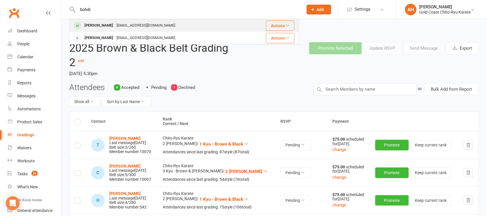
type input "bohdi"
click at [101, 26] on div "[PERSON_NAME]" at bounding box center [99, 25] width 32 height 8
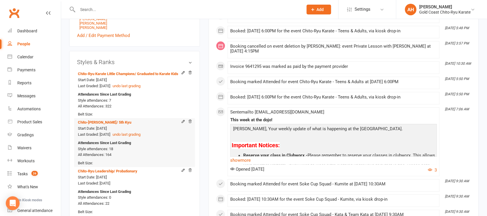
scroll to position [325, 0]
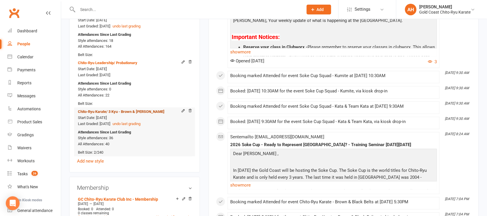
click at [108, 114] on span "/ 3 Kyu - Brown & [PERSON_NAME]" at bounding box center [135, 112] width 58 height 4
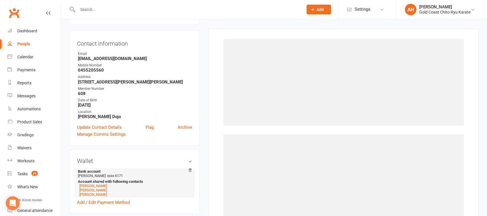
scroll to position [49, 0]
select select "29184"
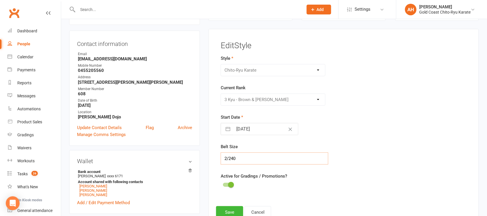
drag, startPoint x: 243, startPoint y: 157, endPoint x: 203, endPoint y: 157, distance: 40.7
type input "3/260"
click at [234, 210] on button "Save" at bounding box center [229, 212] width 27 height 12
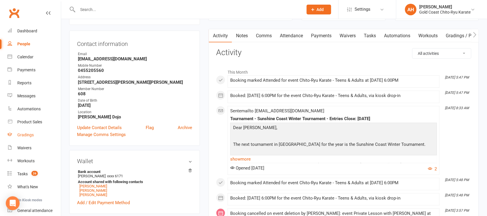
drag, startPoint x: 25, startPoint y: 135, endPoint x: 29, endPoint y: 134, distance: 3.8
click at [25, 135] on div "Gradings" at bounding box center [25, 134] width 16 height 5
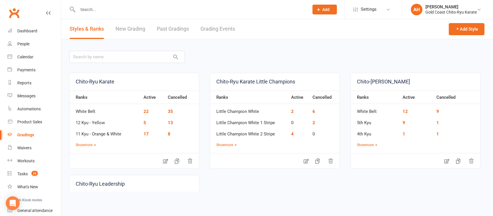
click at [225, 29] on link "Grading Events" at bounding box center [217, 29] width 35 height 20
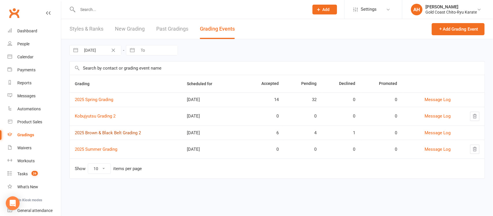
click at [120, 133] on link "2025 Brown & Black Belt Grading 2" at bounding box center [108, 132] width 66 height 5
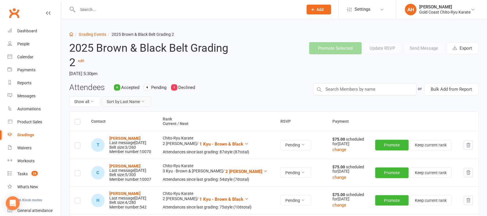
click at [140, 104] on button "Sort by: Last Name" at bounding box center [126, 101] width 49 height 10
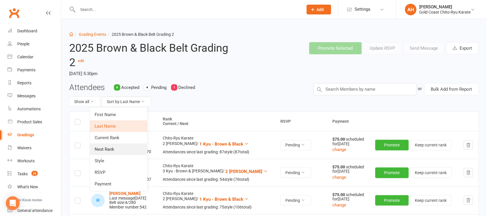
click at [112, 148] on link "Next Rank" at bounding box center [118, 149] width 57 height 12
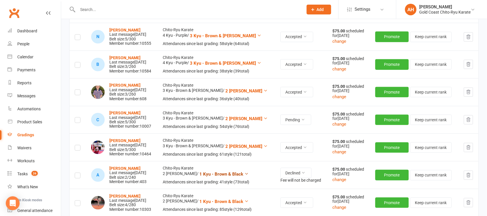
scroll to position [216, 0]
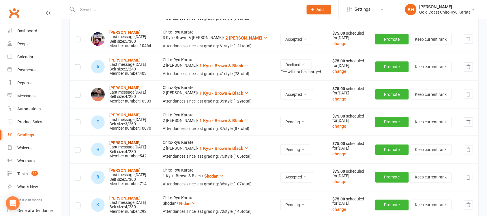
click at [128, 143] on strong "[PERSON_NAME]" at bounding box center [124, 143] width 31 height 5
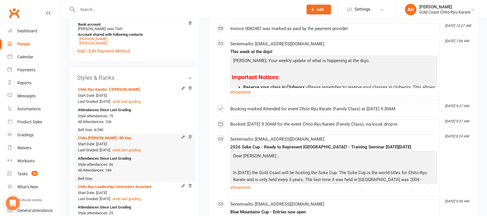
scroll to position [216, 0]
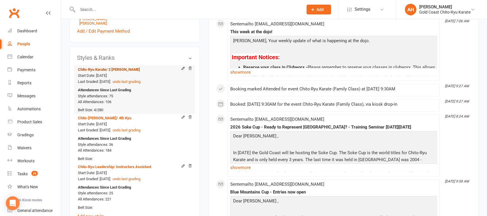
click at [123, 70] on span "/ 2 [PERSON_NAME]" at bounding box center [123, 69] width 34 height 4
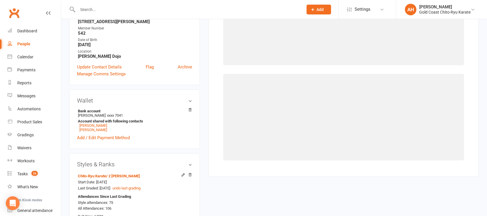
scroll to position [49, 0]
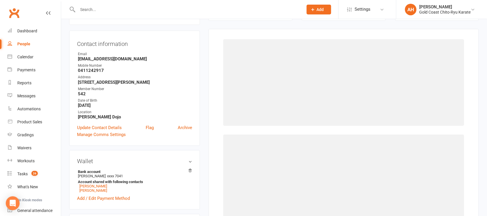
select select "29185"
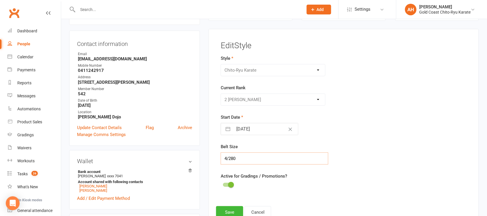
drag, startPoint x: 244, startPoint y: 155, endPoint x: 203, endPoint y: 157, distance: 40.7
type input "5/300"
click at [234, 209] on button "Save" at bounding box center [229, 212] width 27 height 12
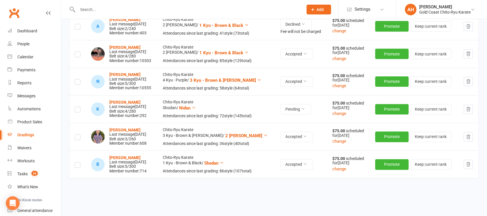
scroll to position [273, 0]
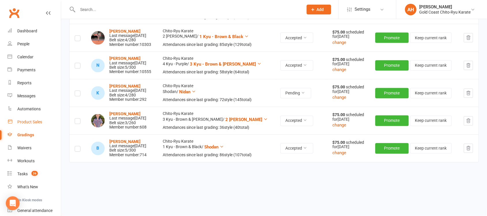
click at [31, 126] on link "Product Sales" at bounding box center [34, 121] width 53 height 13
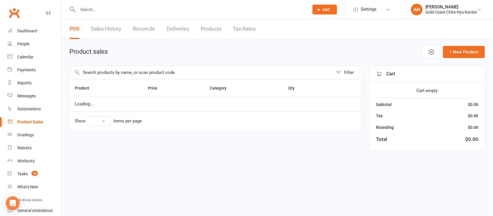
select select "10"
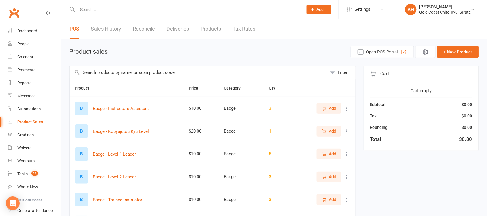
click at [214, 32] on link "Products" at bounding box center [211, 29] width 20 height 20
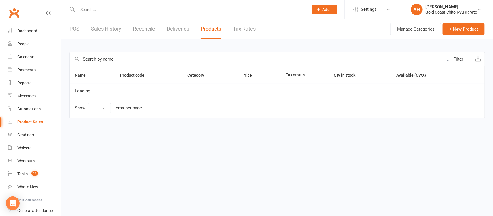
select select "10"
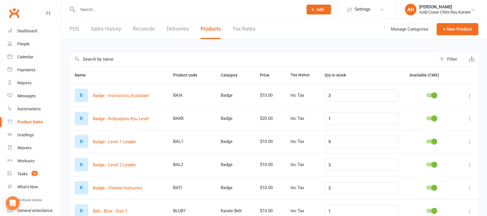
click at [128, 55] on input "text" at bounding box center [253, 59] width 367 height 14
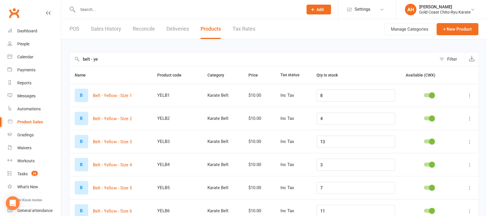
click at [98, 58] on input "belt - ye" at bounding box center [253, 59] width 367 height 14
drag, startPoint x: 92, startPoint y: 61, endPoint x: 106, endPoint y: 59, distance: 14.3
click at [106, 59] on input "belt - ye" at bounding box center [253, 59] width 367 height 14
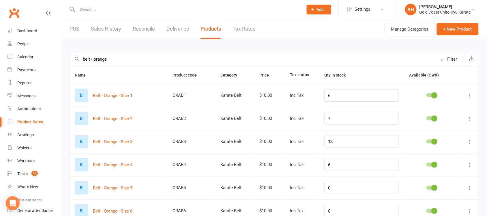
drag, startPoint x: 94, startPoint y: 57, endPoint x: 169, endPoint y: 64, distance: 75.7
click at [170, 64] on input "belt - orange" at bounding box center [253, 59] width 367 height 14
drag, startPoint x: 94, startPoint y: 58, endPoint x: 124, endPoint y: 58, distance: 30.6
click at [124, 58] on input "belt - green" at bounding box center [253, 59] width 367 height 14
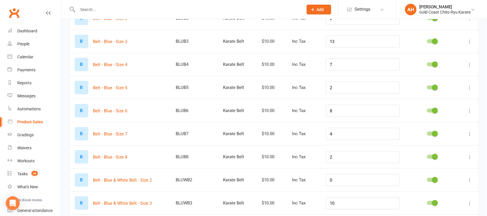
scroll to position [136, 0]
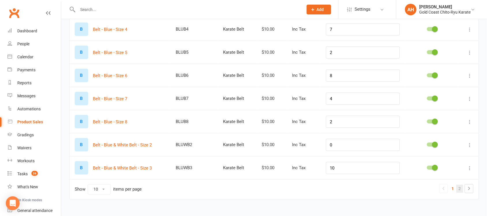
click at [460, 188] on link "2" at bounding box center [460, 189] width 7 height 8
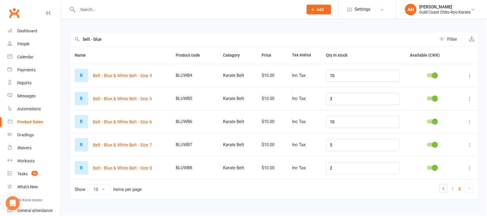
scroll to position [20, 0]
click at [455, 188] on link "1" at bounding box center [453, 189] width 7 height 8
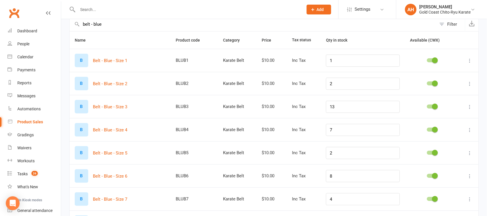
scroll to position [0, 0]
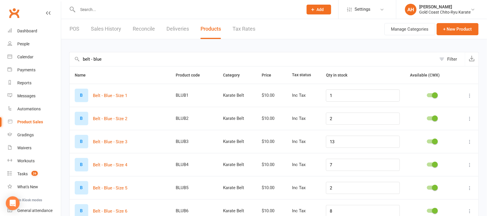
drag, startPoint x: 102, startPoint y: 57, endPoint x: 93, endPoint y: 59, distance: 9.7
click at [93, 59] on input "belt - blue" at bounding box center [253, 59] width 367 height 14
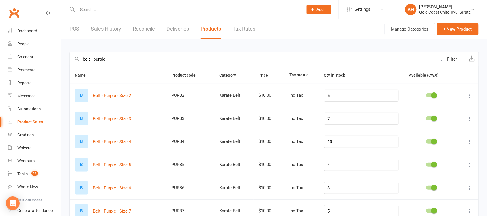
drag, startPoint x: 94, startPoint y: 57, endPoint x: 164, endPoint y: 61, distance: 69.7
click at [164, 61] on input "belt - purple" at bounding box center [253, 59] width 367 height 14
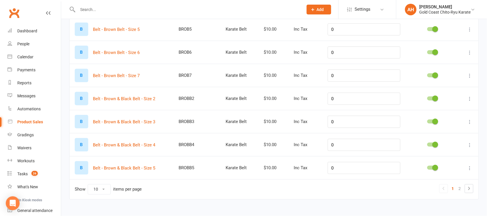
scroll to position [136, 0]
type input "belt - brown"
click at [102, 191] on select "10 25 50 100" at bounding box center [99, 189] width 23 height 10
select select "50"
click at [88, 184] on select "10 25 50 100" at bounding box center [99, 189] width 23 height 10
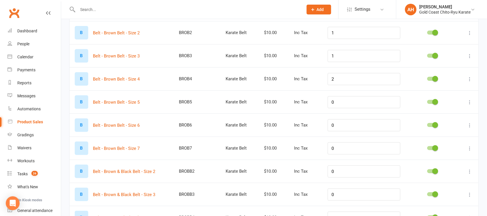
scroll to position [0, 0]
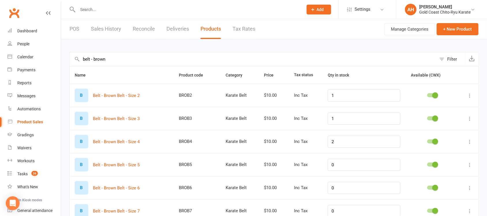
drag, startPoint x: 93, startPoint y: 59, endPoint x: 124, endPoint y: 57, distance: 30.4
click at [124, 57] on input "belt - brown" at bounding box center [253, 59] width 367 height 14
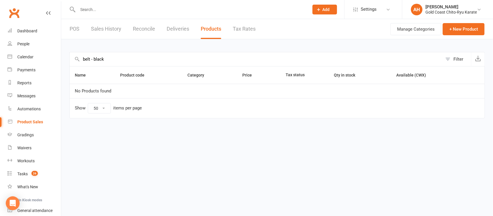
type input "belt - black"
click at [28, 33] on link "Dashboard" at bounding box center [34, 31] width 53 height 13
